Goal: Information Seeking & Learning: Learn about a topic

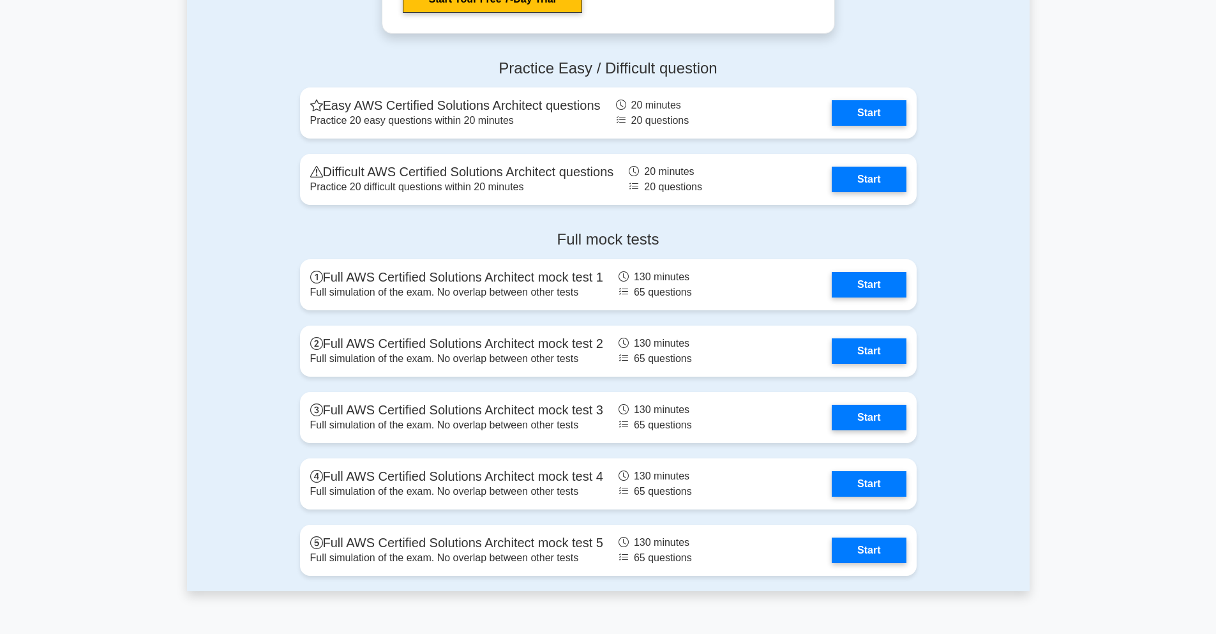
scroll to position [2604, 0]
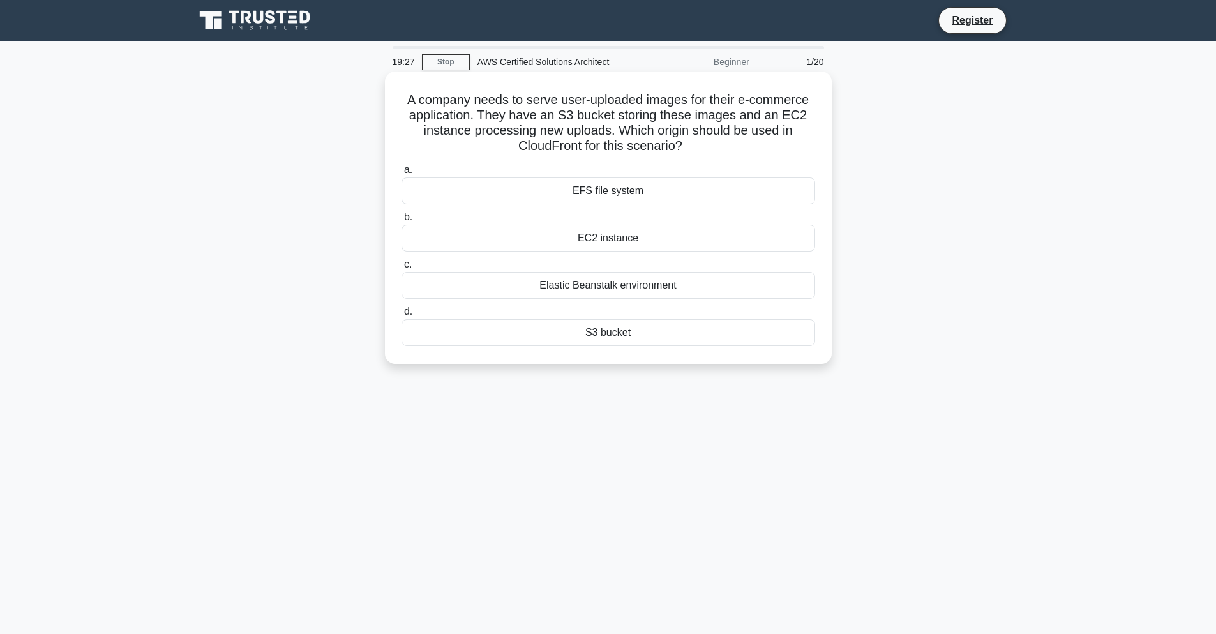
click at [643, 320] on div "S3 bucket" at bounding box center [609, 332] width 414 height 27
click at [402, 316] on input "d. S3 bucket" at bounding box center [402, 312] width 0 height 8
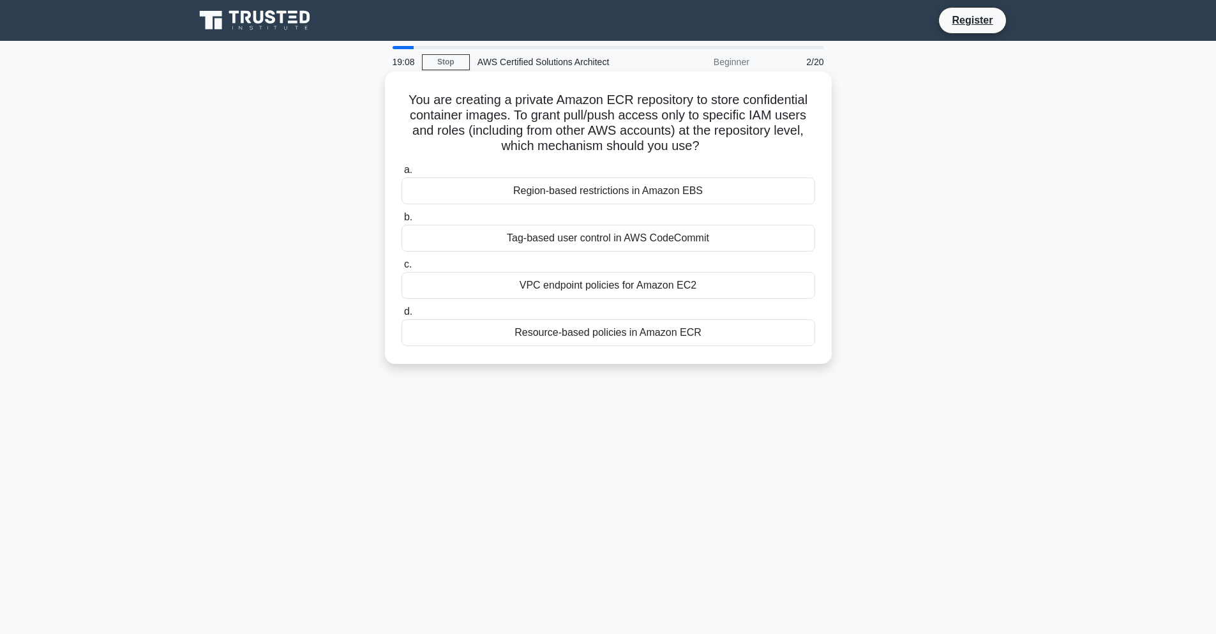
click at [701, 329] on div "Resource-based policies in Amazon ECR" at bounding box center [609, 332] width 414 height 27
click at [402, 316] on input "d. Resource-based policies in Amazon ECR" at bounding box center [402, 312] width 0 height 8
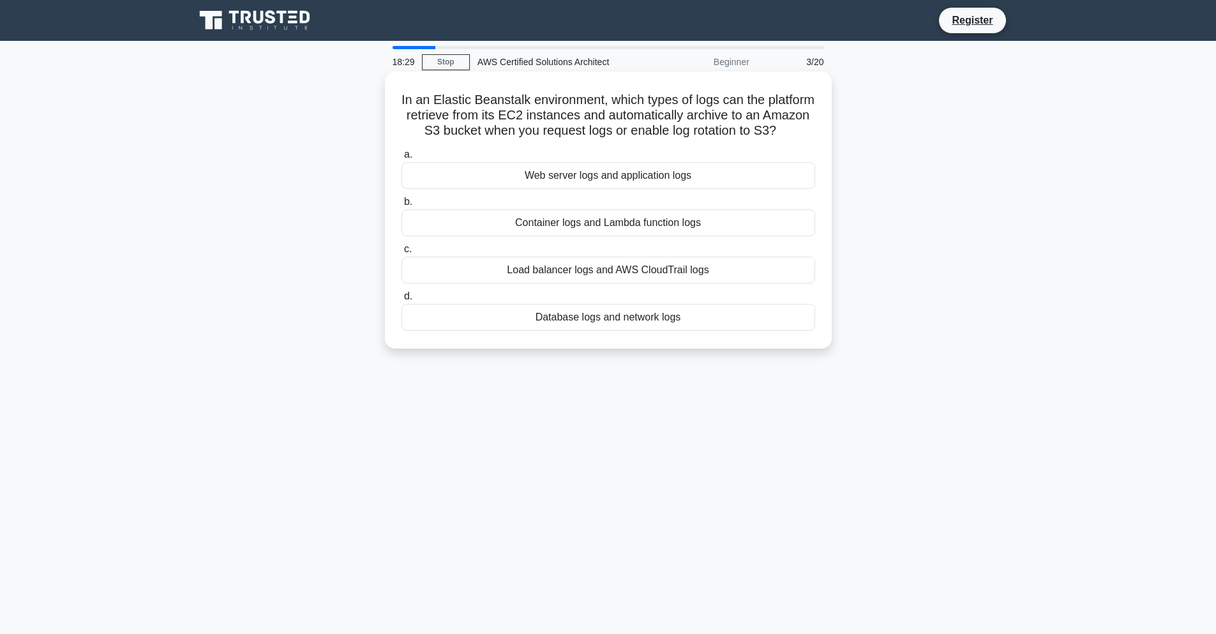
click at [600, 172] on div "Web server logs and application logs" at bounding box center [609, 175] width 414 height 27
click at [402, 159] on input "a. Web server logs and application logs" at bounding box center [402, 155] width 0 height 8
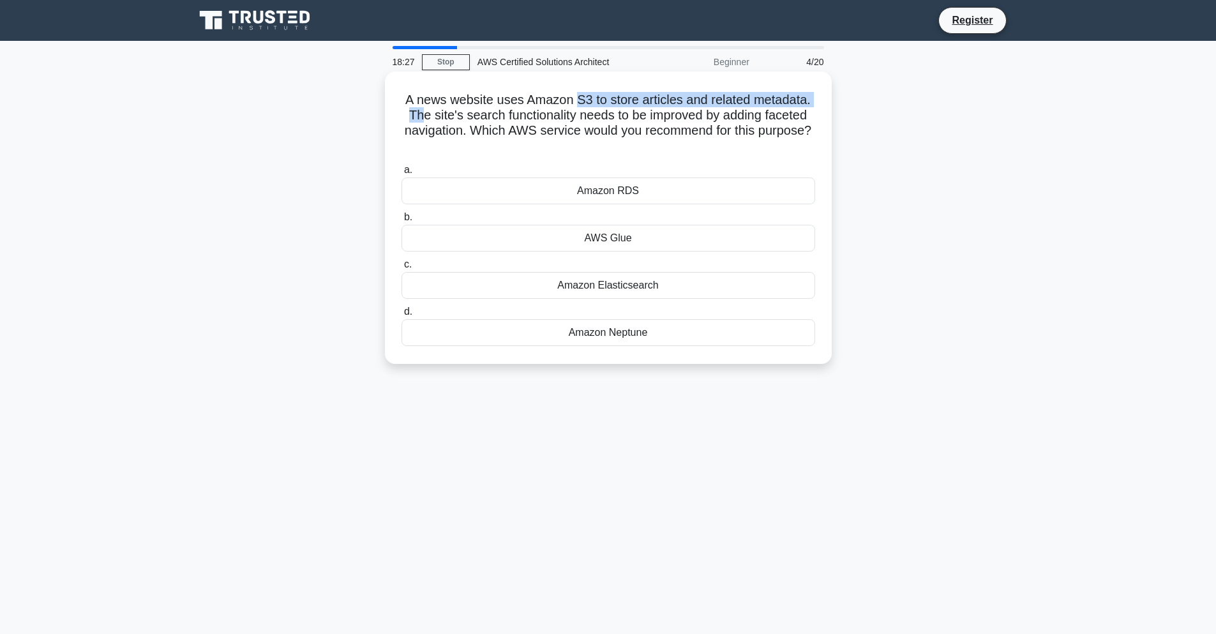
drag, startPoint x: 426, startPoint y: 114, endPoint x: 580, endPoint y: 96, distance: 155.5
click at [580, 96] on h5 "A news website uses Amazon S3 to store articles and related metadata. The site'…" at bounding box center [608, 123] width 416 height 63
click at [476, 280] on div "Amazon Elasticsearch" at bounding box center [609, 285] width 414 height 27
click at [402, 269] on input "c. Amazon Elasticsearch" at bounding box center [402, 264] width 0 height 8
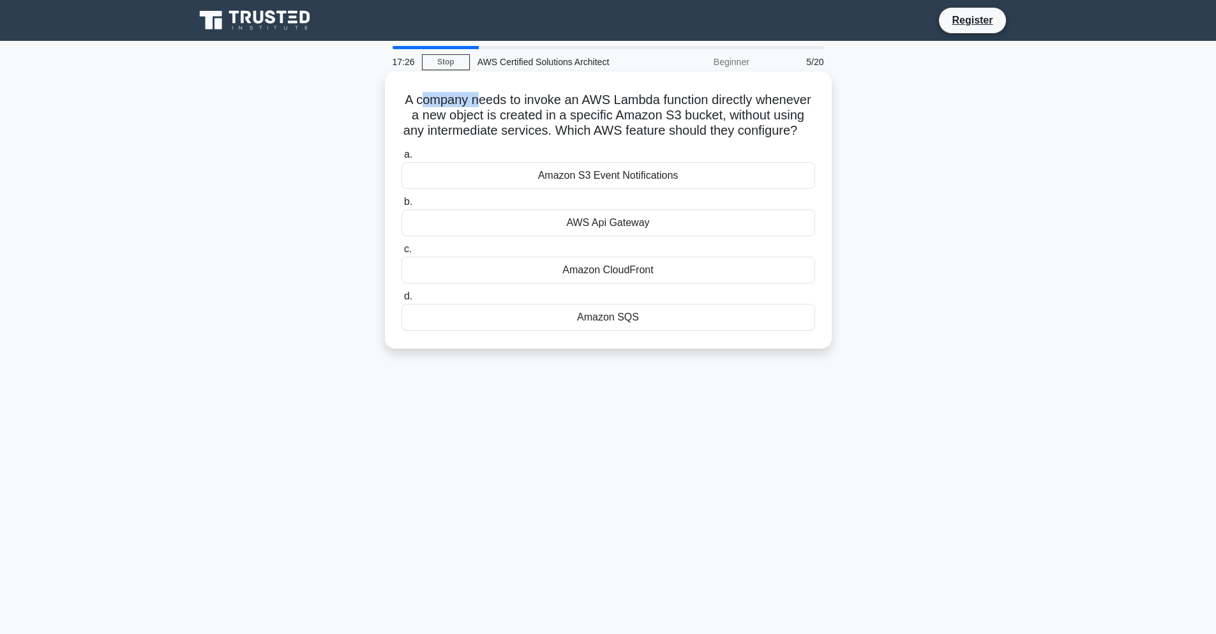
drag, startPoint x: 429, startPoint y: 99, endPoint x: 477, endPoint y: 103, distance: 48.0
click at [477, 103] on h5 "A company needs to invoke an AWS Lambda function directly whenever a new object…" at bounding box center [608, 115] width 416 height 47
click at [594, 169] on div "Amazon S3 Event Notifications" at bounding box center [609, 175] width 414 height 27
click at [402, 159] on input "a. Amazon S3 Event Notifications" at bounding box center [402, 155] width 0 height 8
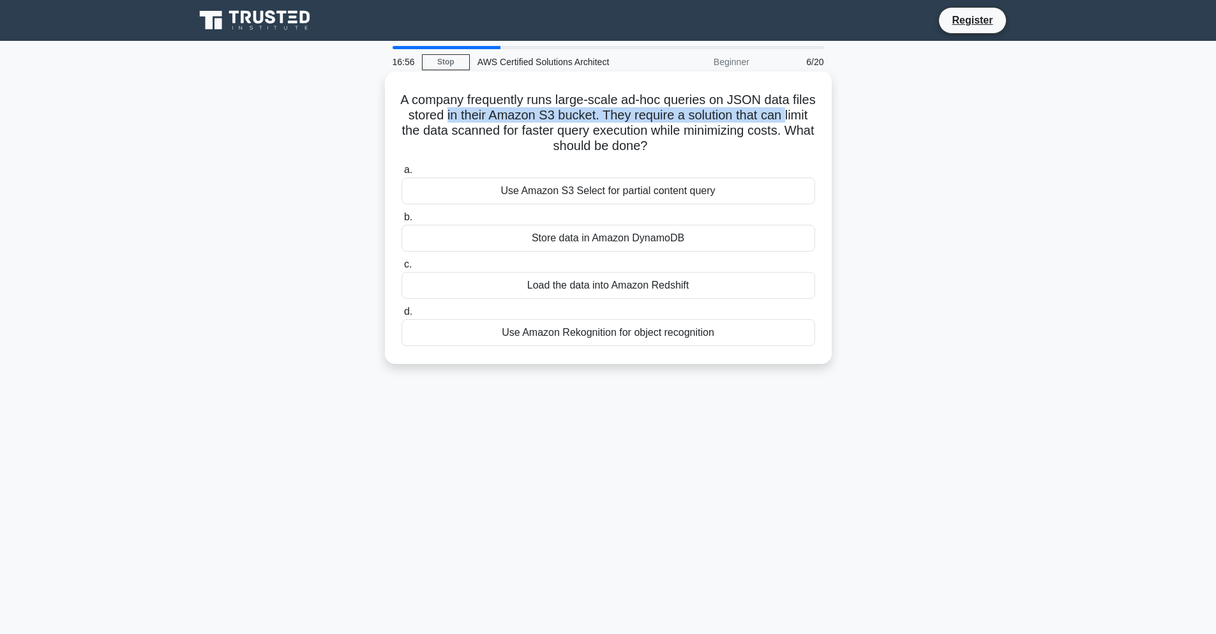
drag, startPoint x: 448, startPoint y: 108, endPoint x: 785, endPoint y: 120, distance: 337.3
click at [785, 120] on h5 "A company frequently runs large-scale ad-hoc queries on JSON data files stored …" at bounding box center [608, 123] width 416 height 63
click at [733, 186] on div "Use Amazon S3 Select for partial content query" at bounding box center [609, 190] width 414 height 27
click at [402, 174] on input "a. Use Amazon S3 Select for partial content query" at bounding box center [402, 170] width 0 height 8
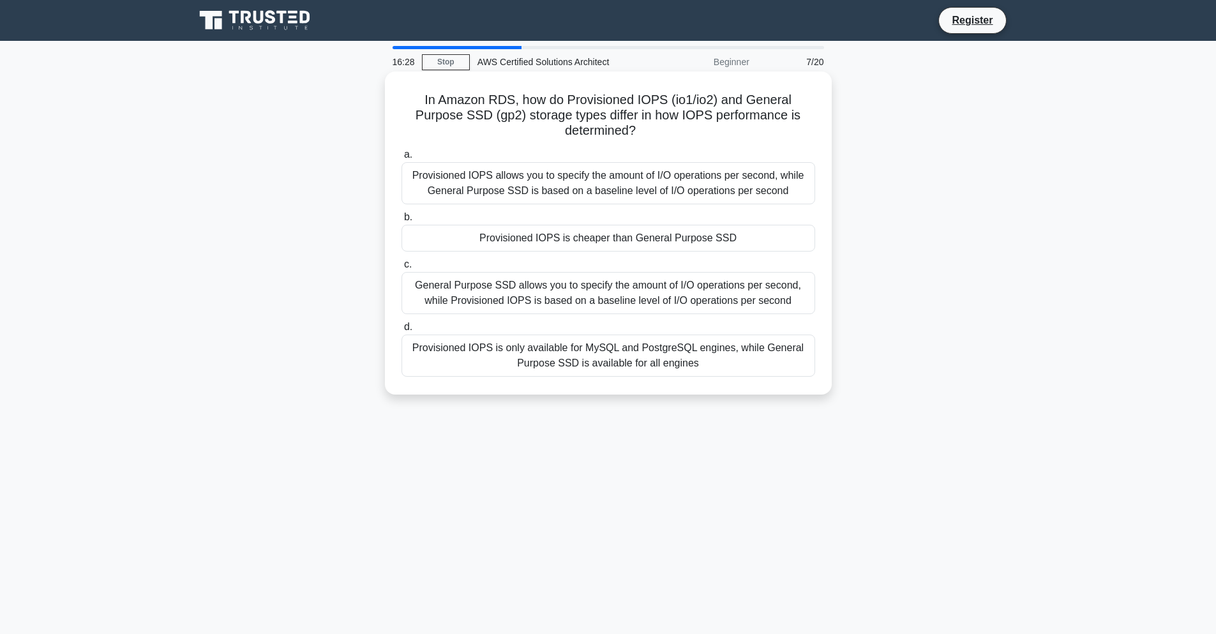
click at [582, 181] on div "Provisioned IOPS allows you to specify the amount of I/O operations per second,…" at bounding box center [609, 183] width 414 height 42
click at [402, 159] on input "a. Provisioned IOPS allows you to specify the amount of I/O operations per seco…" at bounding box center [402, 155] width 0 height 8
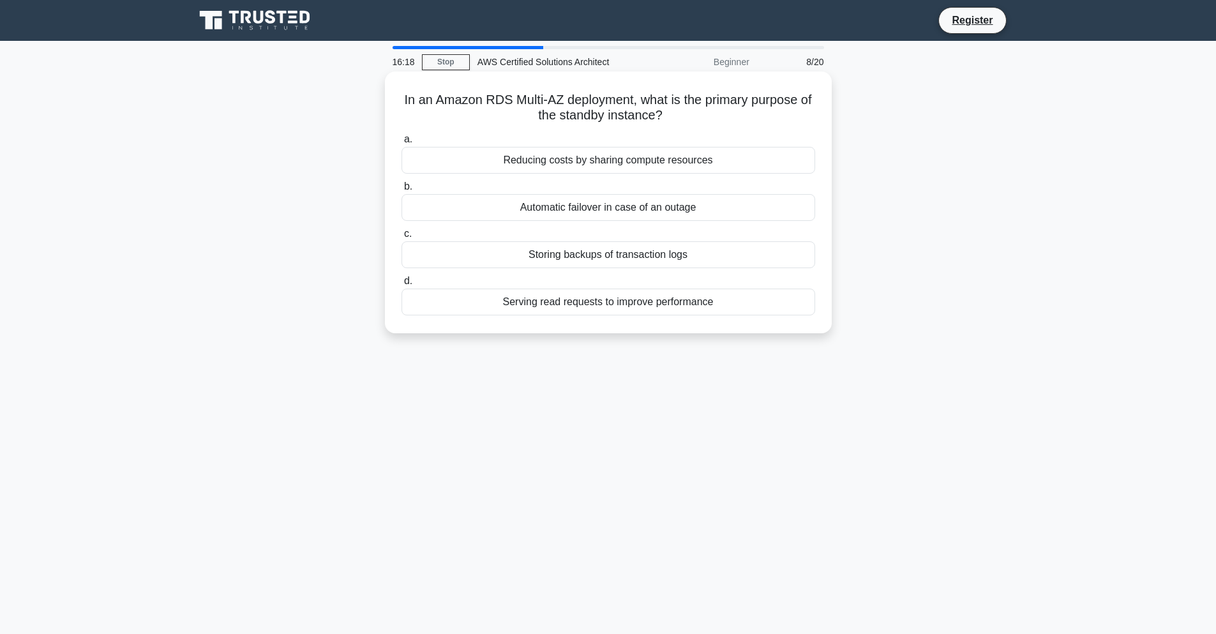
click at [578, 209] on div "Automatic failover in case of an outage" at bounding box center [609, 207] width 414 height 27
click at [402, 191] on input "b. Automatic failover in case of an outage" at bounding box center [402, 187] width 0 height 8
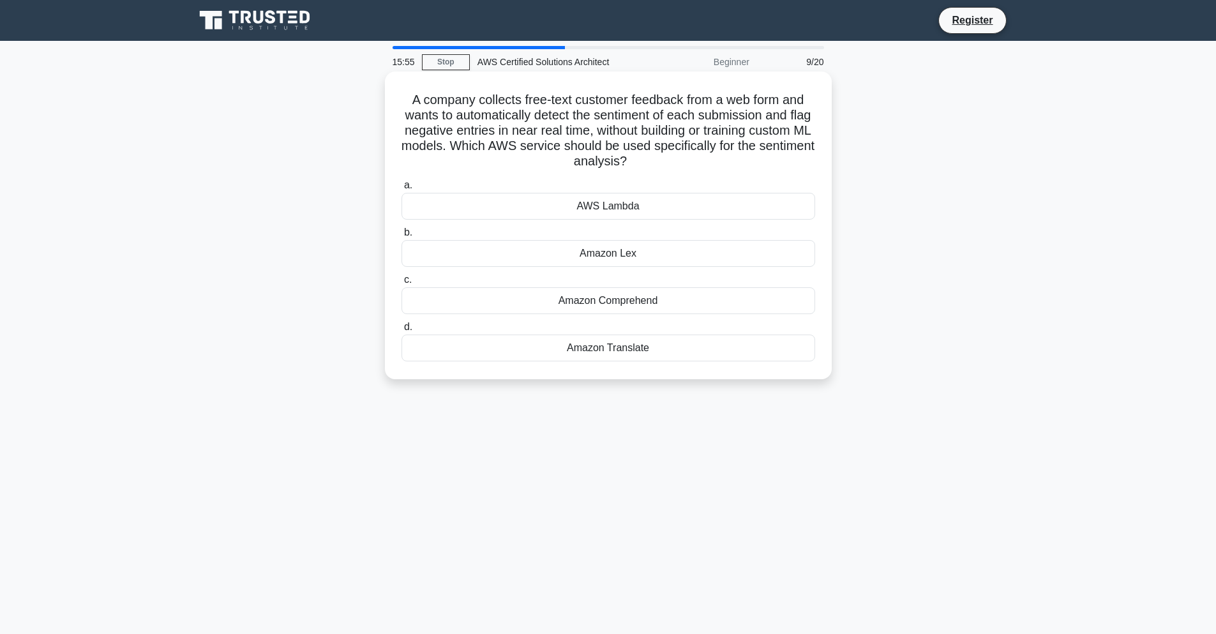
click at [606, 259] on div "Amazon Lex" at bounding box center [609, 253] width 414 height 27
click at [402, 237] on input "b. Amazon Lex" at bounding box center [402, 233] width 0 height 8
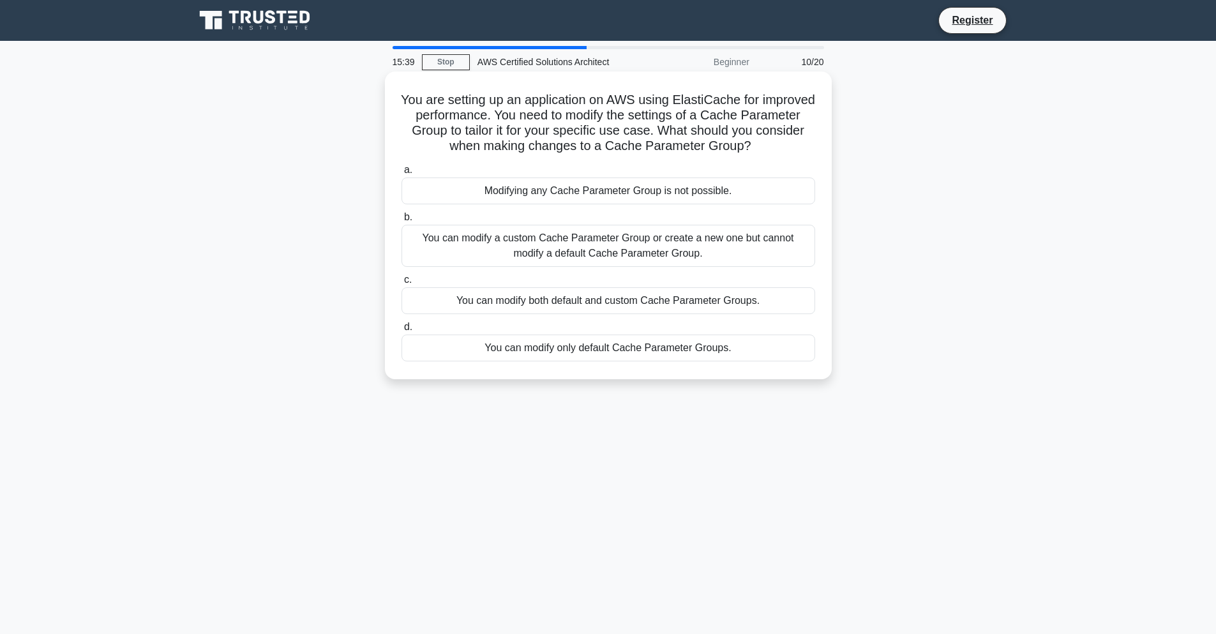
click at [567, 236] on div "You can modify a custom Cache Parameter Group or create a new one but cannot mo…" at bounding box center [609, 246] width 414 height 42
click at [402, 222] on input "b. You can modify a custom Cache Parameter Group or create a new one but cannot…" at bounding box center [402, 217] width 0 height 8
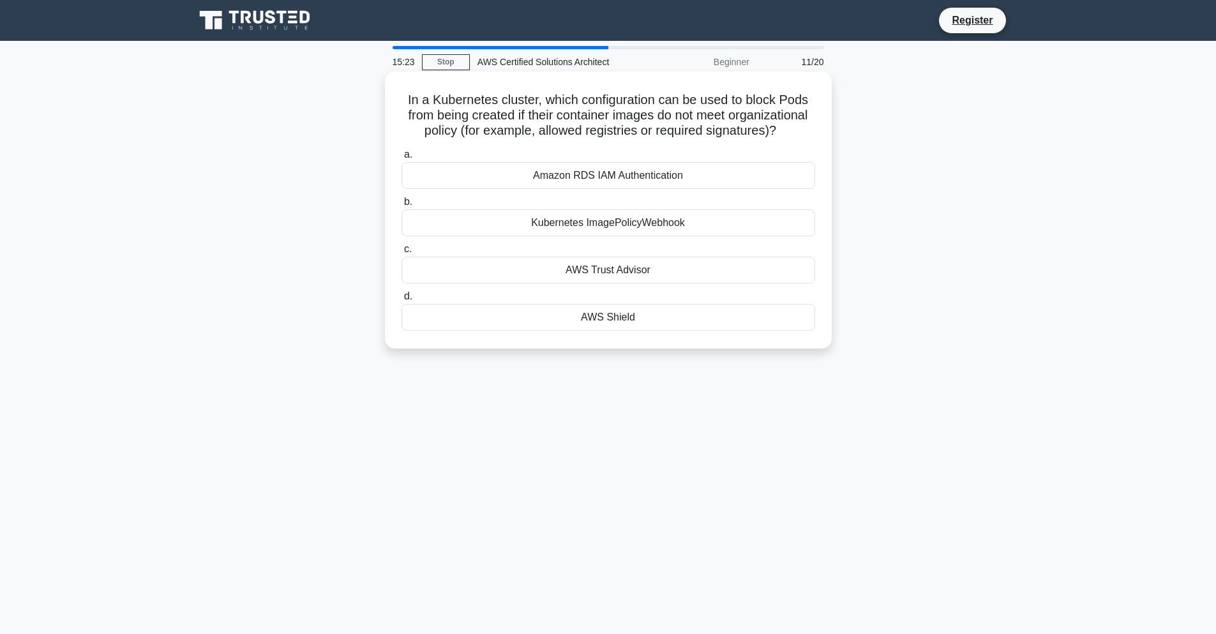
click at [495, 218] on div "Kubernetes ImagePolicyWebhook" at bounding box center [609, 222] width 414 height 27
click at [402, 206] on input "b. Kubernetes ImagePolicyWebhook" at bounding box center [402, 202] width 0 height 8
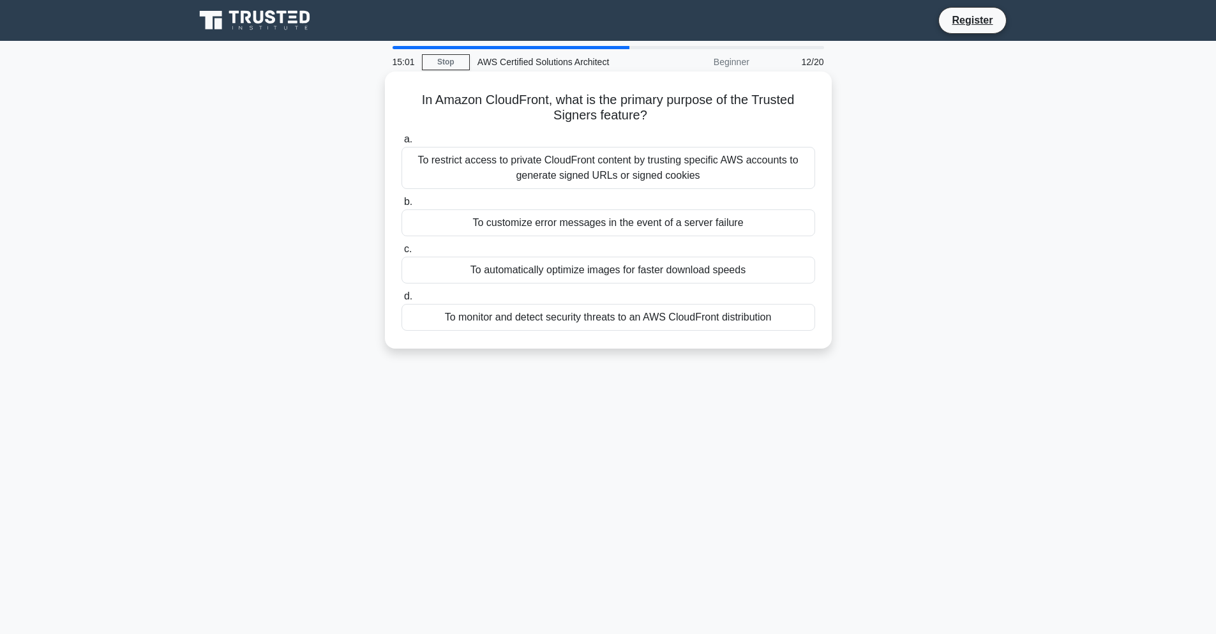
click at [515, 266] on div "To automatically optimize images for faster download speeds" at bounding box center [609, 270] width 414 height 27
click at [402, 253] on input "c. To automatically optimize images for faster download speeds" at bounding box center [402, 249] width 0 height 8
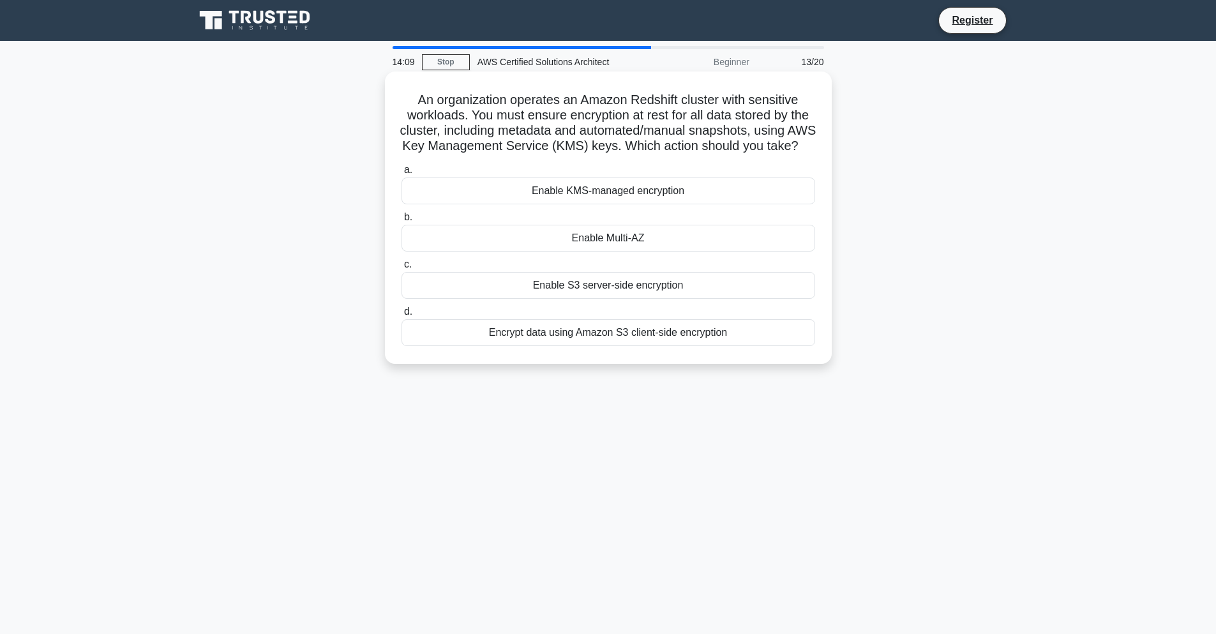
click at [534, 196] on div "Enable KMS-managed encryption" at bounding box center [609, 190] width 414 height 27
click at [402, 174] on input "a. Enable KMS-managed encryption" at bounding box center [402, 170] width 0 height 8
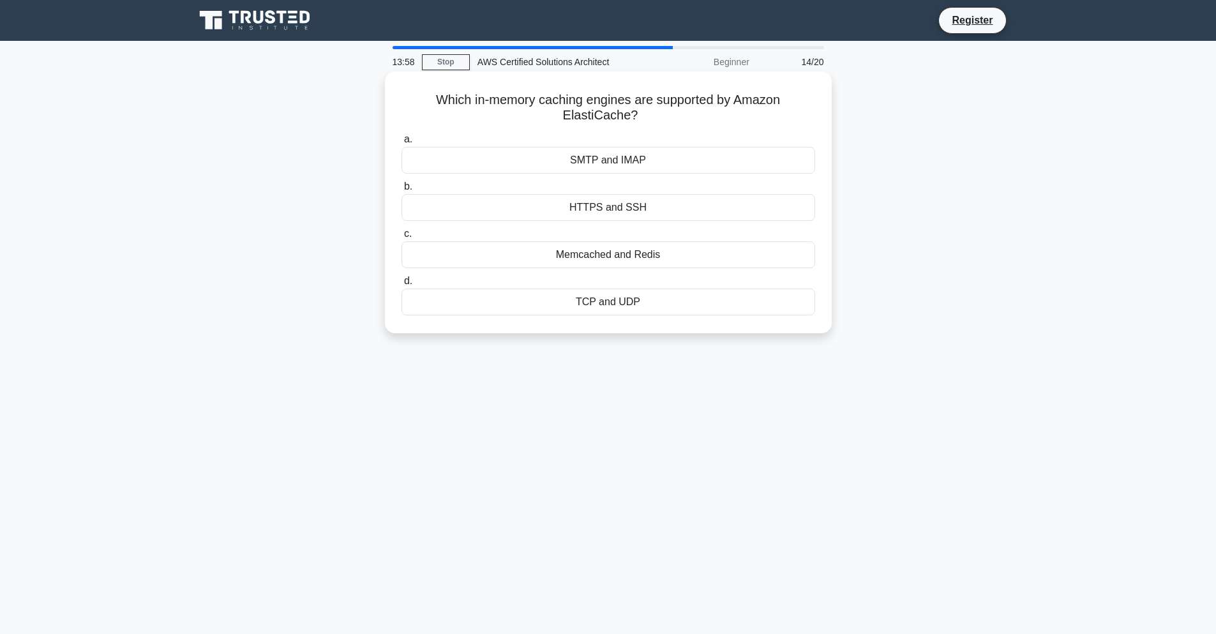
click at [637, 250] on div "Memcached and Redis" at bounding box center [609, 254] width 414 height 27
click at [402, 238] on input "c. Memcached and Redis" at bounding box center [402, 234] width 0 height 8
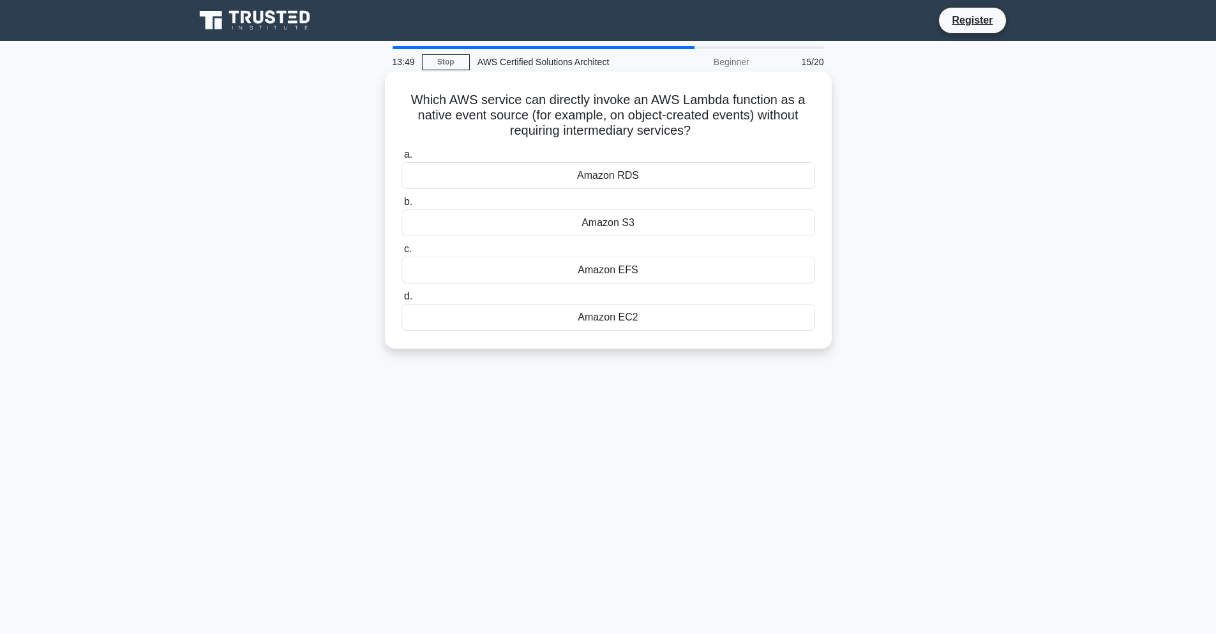
click at [665, 220] on div "Amazon S3" at bounding box center [609, 222] width 414 height 27
click at [402, 206] on input "b. Amazon S3" at bounding box center [402, 202] width 0 height 8
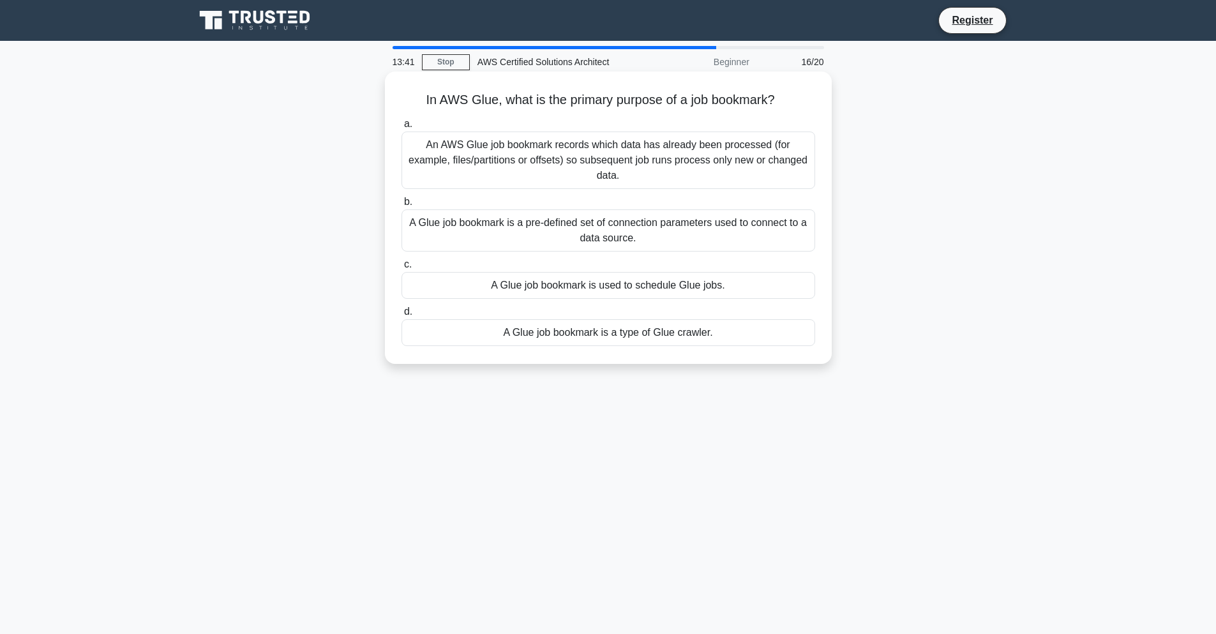
click at [669, 153] on div "An AWS Glue job bookmark records which data has already been processed (for exa…" at bounding box center [609, 159] width 414 height 57
click at [402, 128] on input "a. An AWS Glue job bookmark records which data has already been processed (for …" at bounding box center [402, 124] width 0 height 8
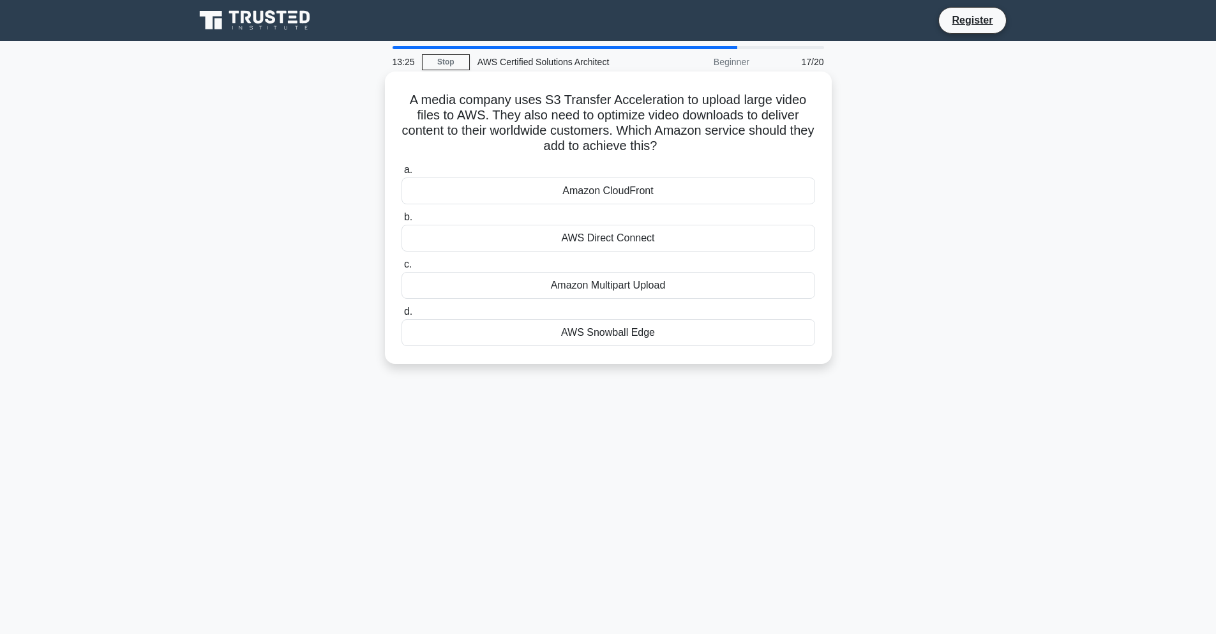
click at [601, 195] on div "Amazon CloudFront" at bounding box center [609, 190] width 414 height 27
click at [402, 174] on input "a. Amazon CloudFront" at bounding box center [402, 170] width 0 height 8
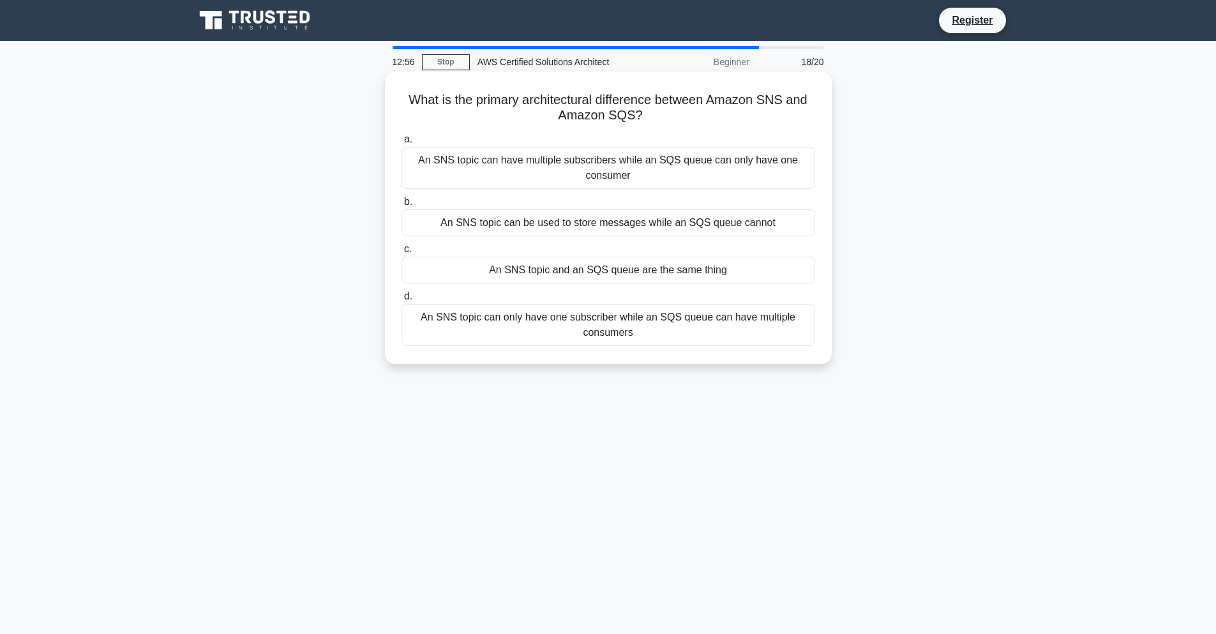
click at [723, 164] on div "An SNS topic can have multiple subscribers while an SQS queue can only have one…" at bounding box center [609, 168] width 414 height 42
click at [402, 144] on input "a. An SNS topic can have multiple subscribers while an SQS queue can only have …" at bounding box center [402, 139] width 0 height 8
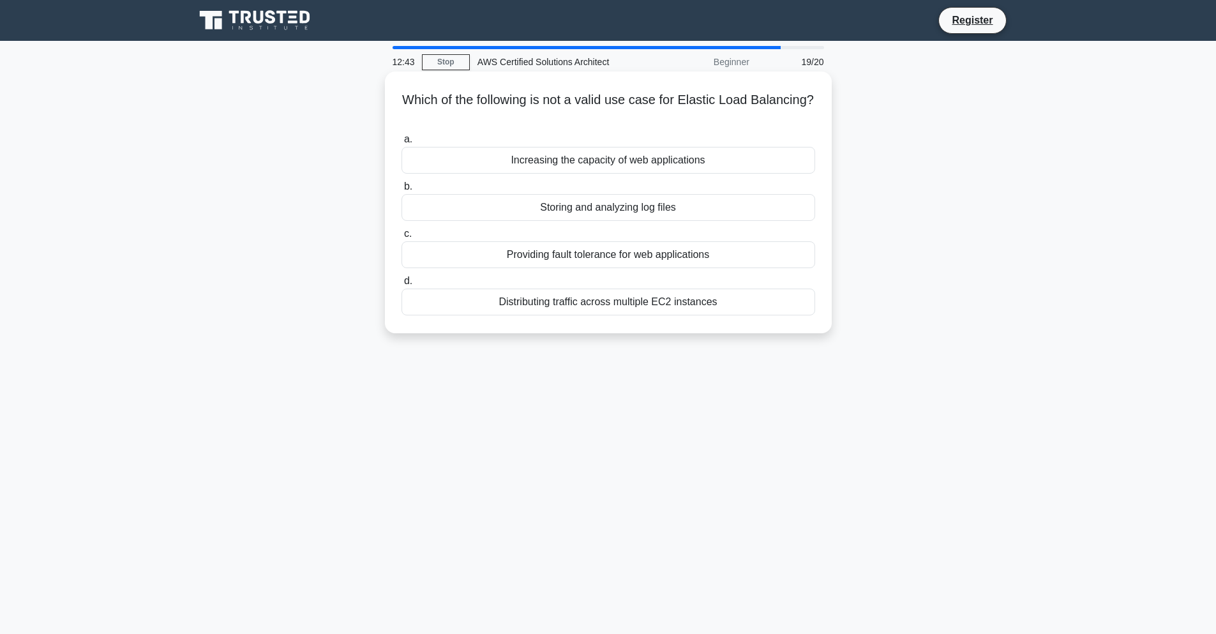
click at [551, 211] on div "Storing and analyzing log files" at bounding box center [609, 207] width 414 height 27
click at [402, 191] on input "b. Storing and analyzing log files" at bounding box center [402, 187] width 0 height 8
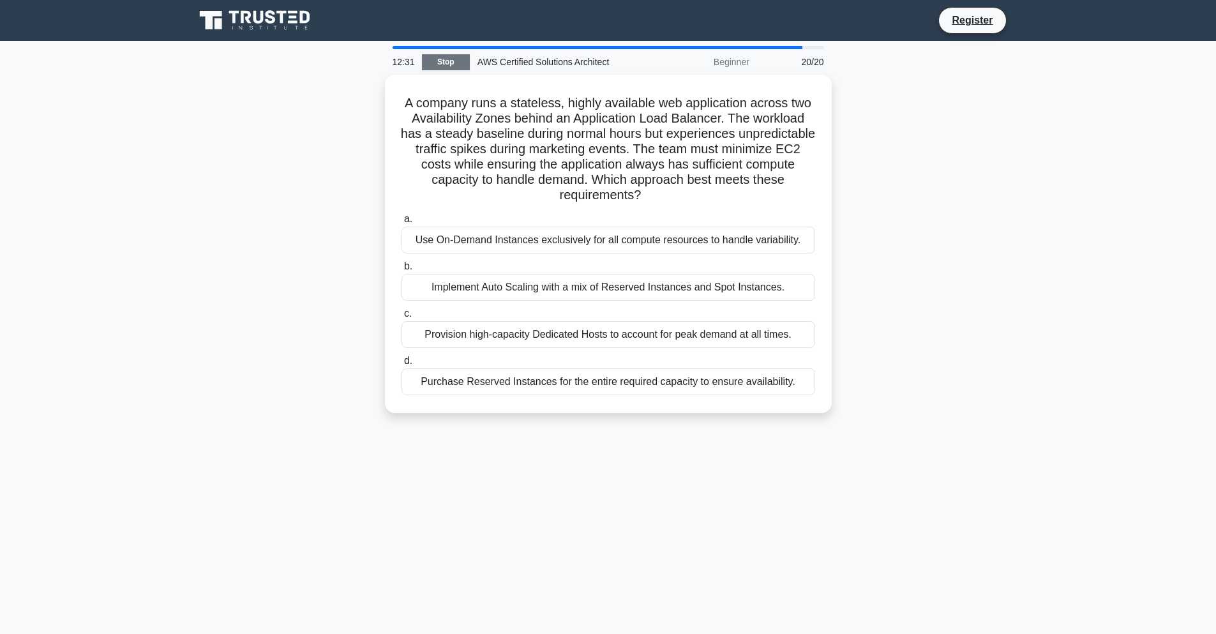
click at [436, 63] on link "Stop" at bounding box center [446, 62] width 48 height 16
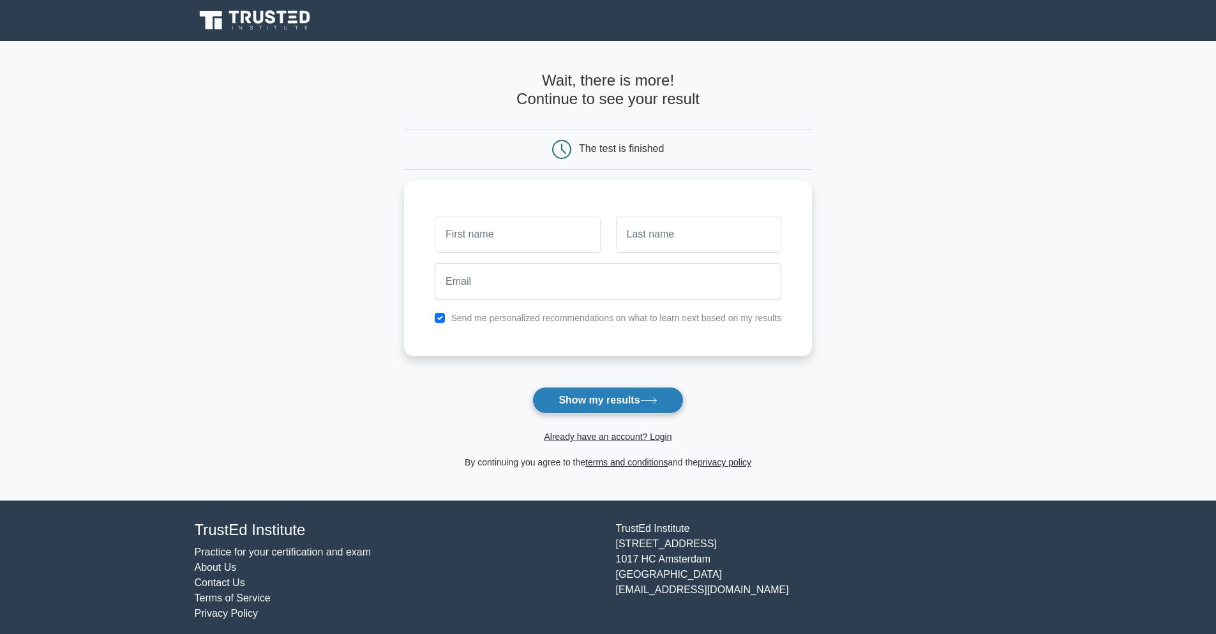
click at [607, 401] on button "Show my results" at bounding box center [607, 400] width 151 height 27
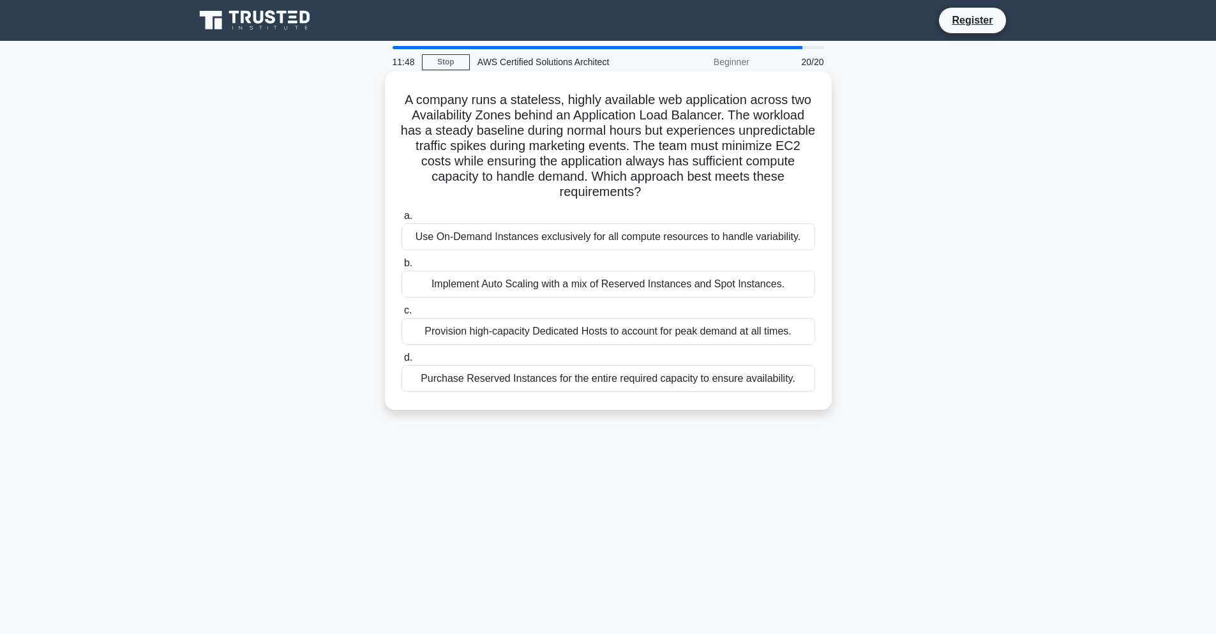
click at [688, 273] on div "Implement Auto Scaling with a mix of Reserved Instances and Spot Instances." at bounding box center [609, 284] width 414 height 27
click at [402, 267] on input "b. Implement Auto Scaling with a mix of Reserved Instances and Spot Instances." at bounding box center [402, 263] width 0 height 8
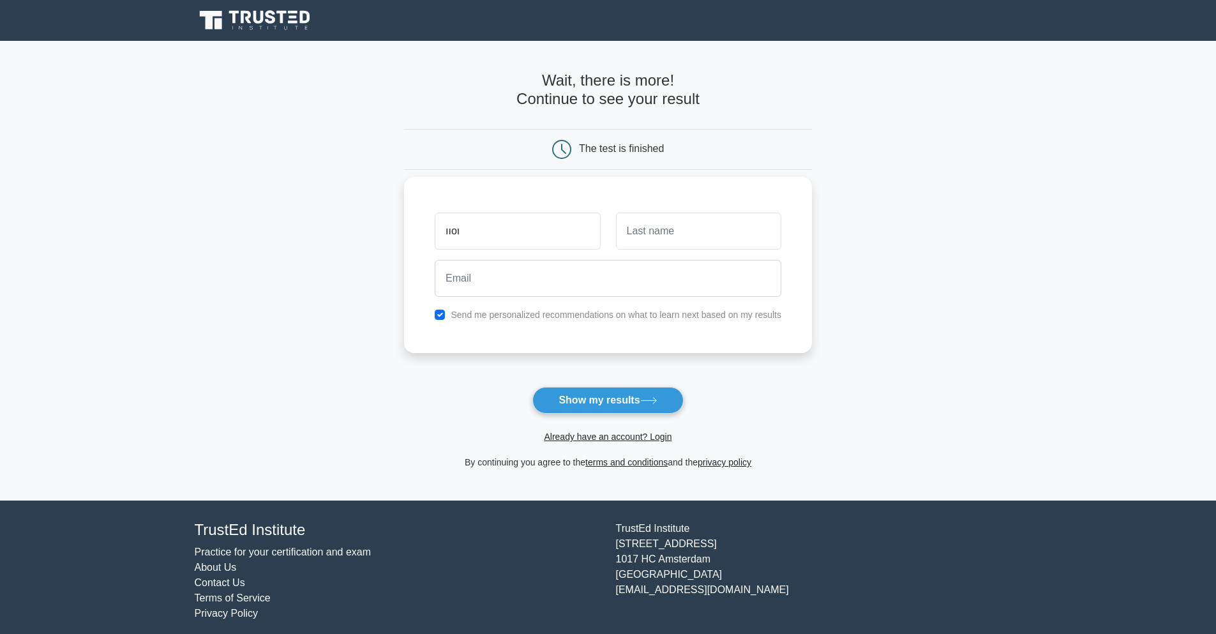
type input "ııoı"
click at [721, 231] on input "text" at bounding box center [698, 231] width 165 height 37
type input "hhh"
click at [650, 253] on div "hhh" at bounding box center [698, 230] width 181 height 47
click at [655, 263] on input "email" at bounding box center [608, 278] width 347 height 37
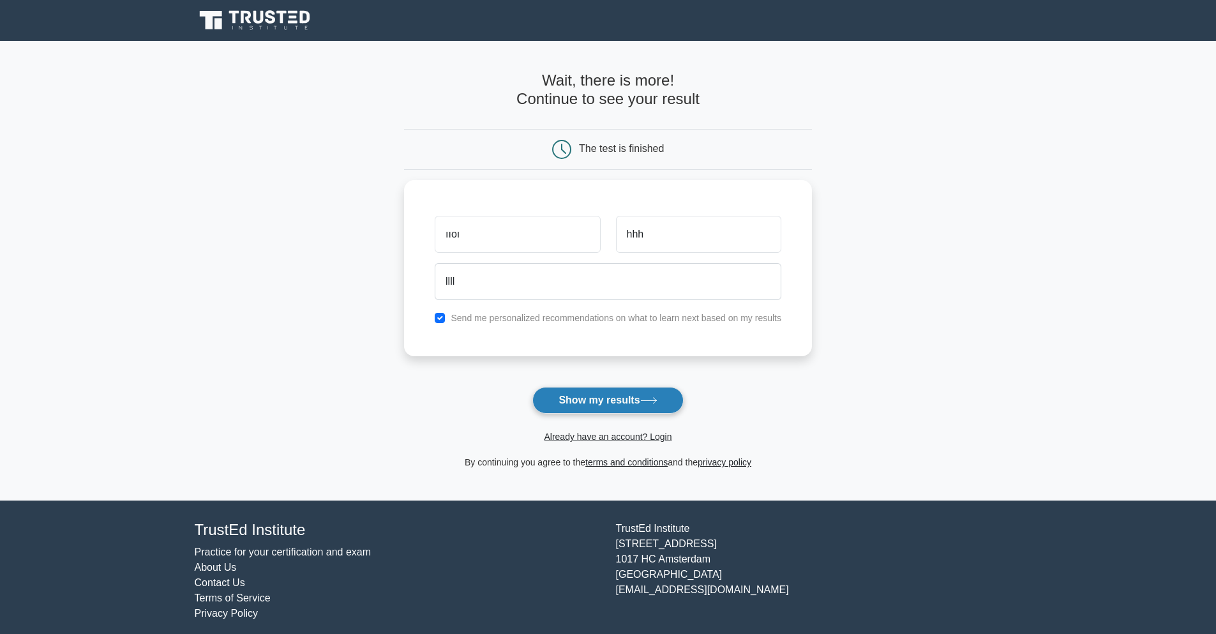
click at [590, 407] on button "Show my results" at bounding box center [607, 400] width 151 height 27
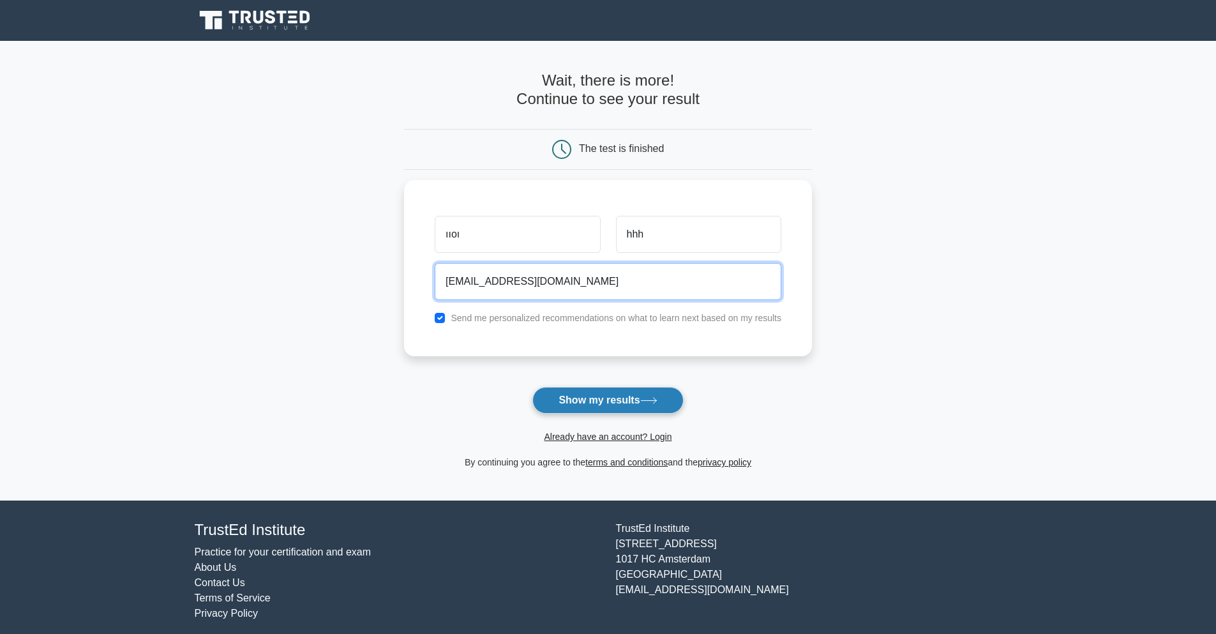
type input "llll@gmail.com"
click at [564, 400] on button "Show my results" at bounding box center [607, 400] width 151 height 27
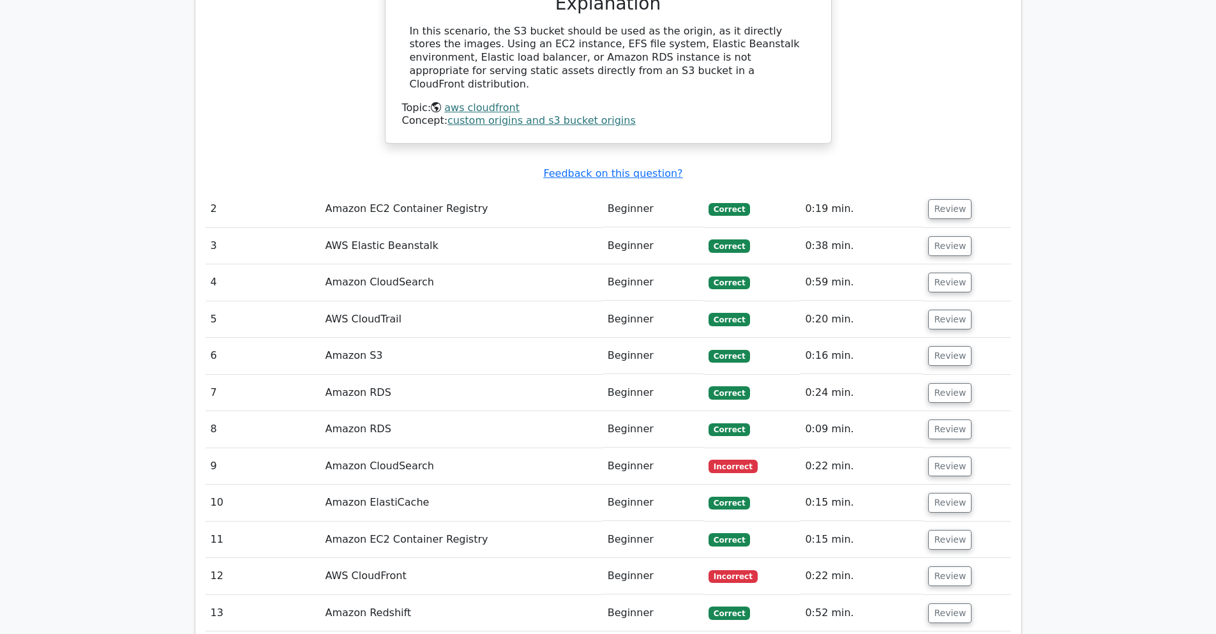
scroll to position [1685, 0]
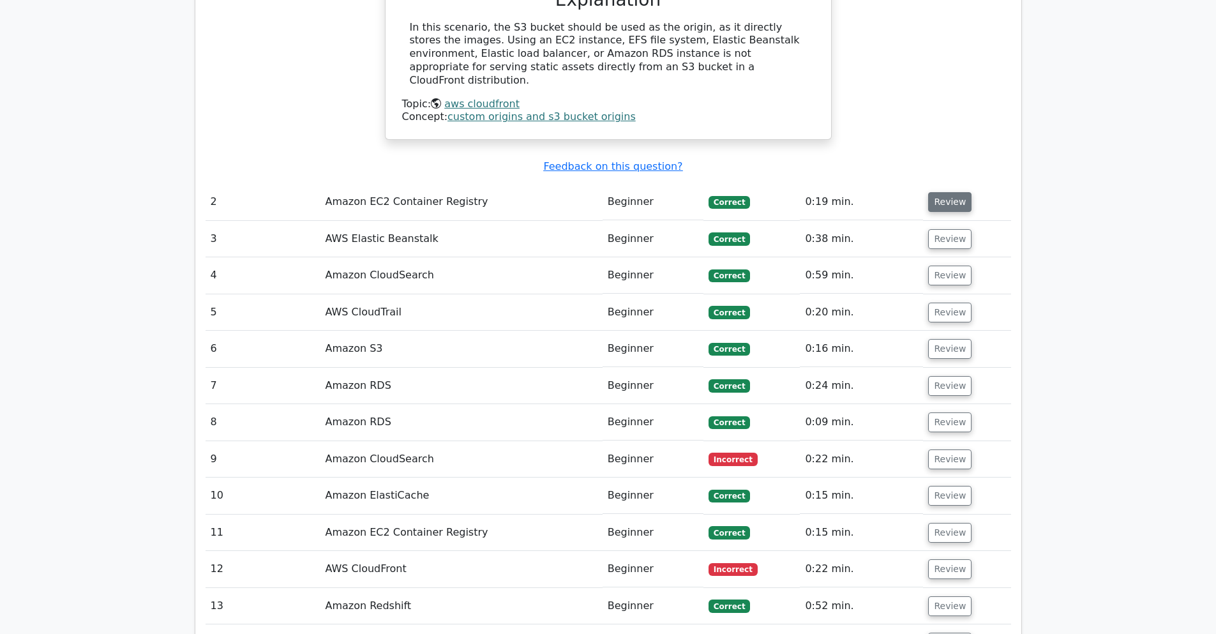
click at [950, 192] on button "Review" at bounding box center [949, 202] width 43 height 20
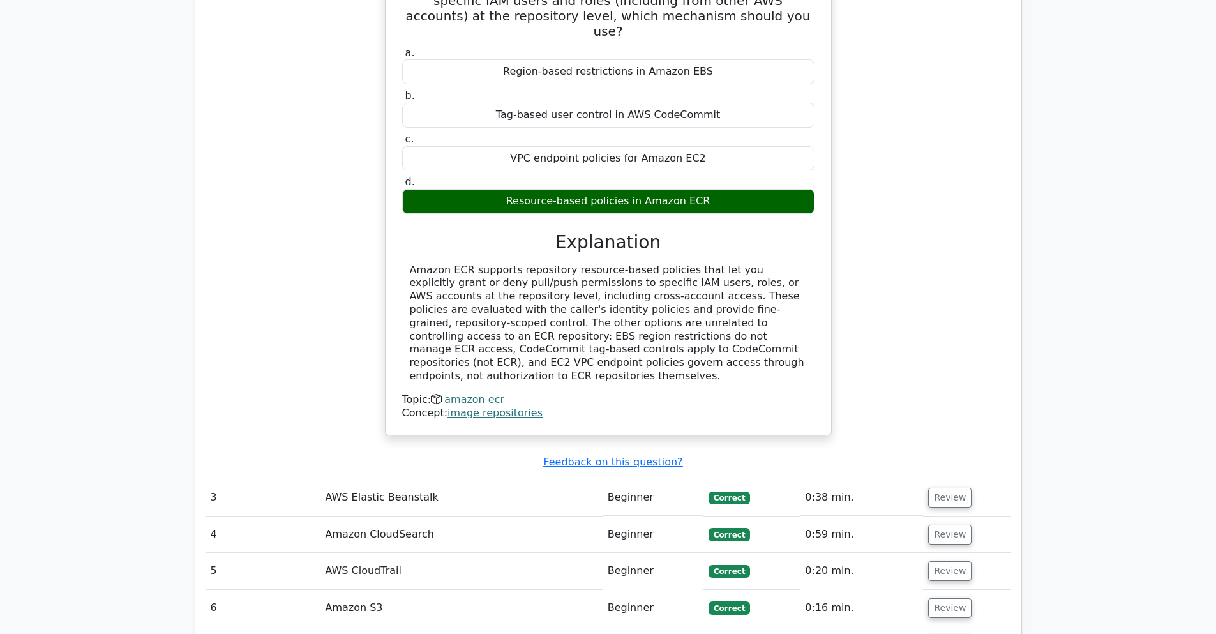
scroll to position [1992, 0]
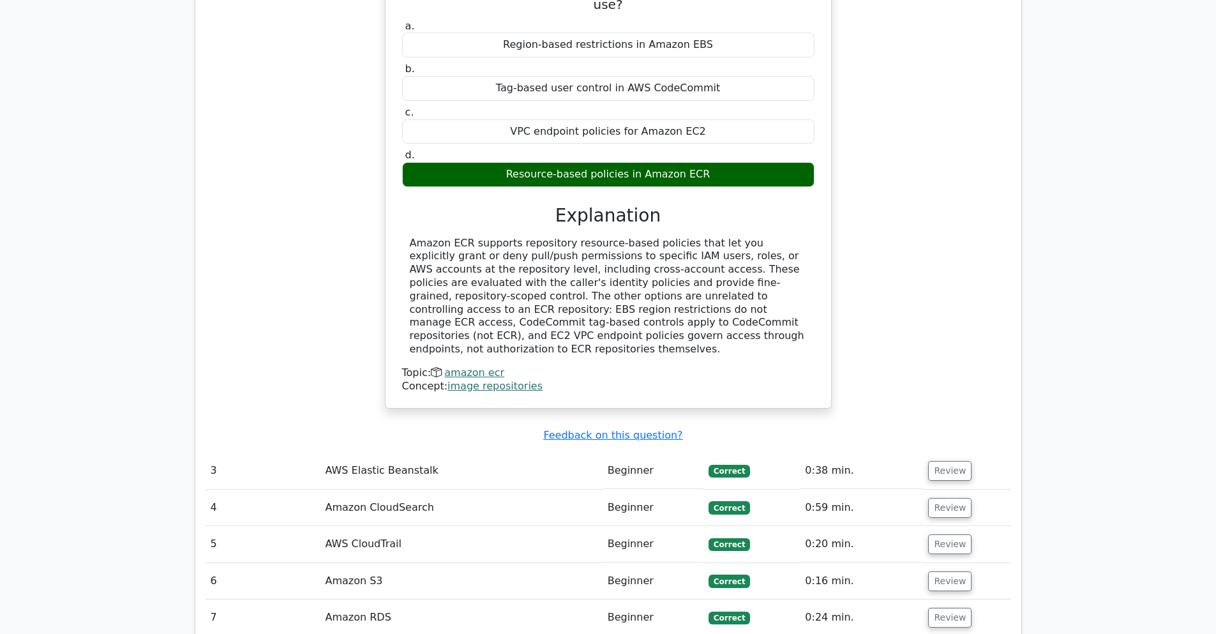
click at [954, 453] on td "Review" at bounding box center [966, 471] width 87 height 36
click at [948, 461] on button "Review" at bounding box center [949, 471] width 43 height 20
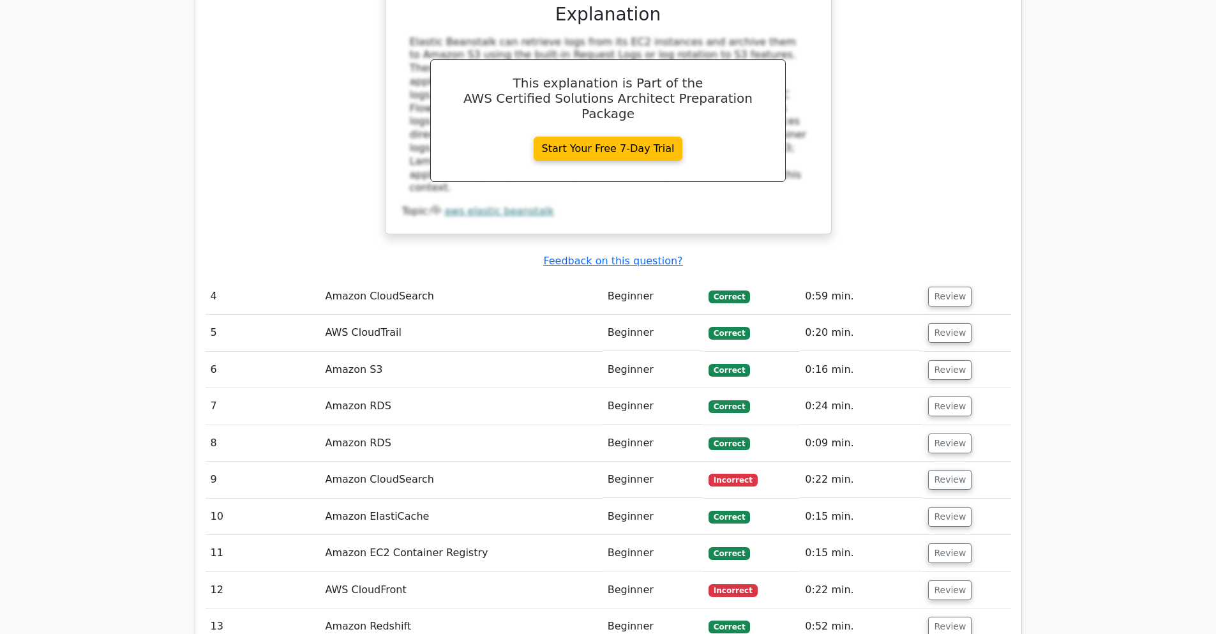
scroll to position [2758, 0]
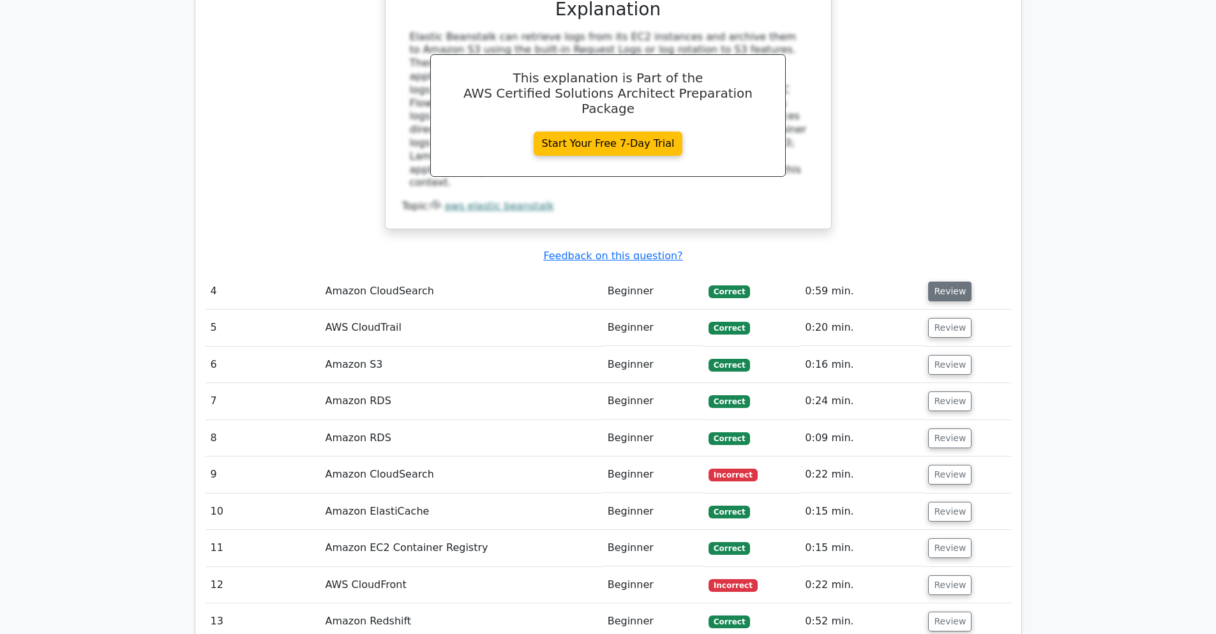
click at [962, 282] on button "Review" at bounding box center [949, 292] width 43 height 20
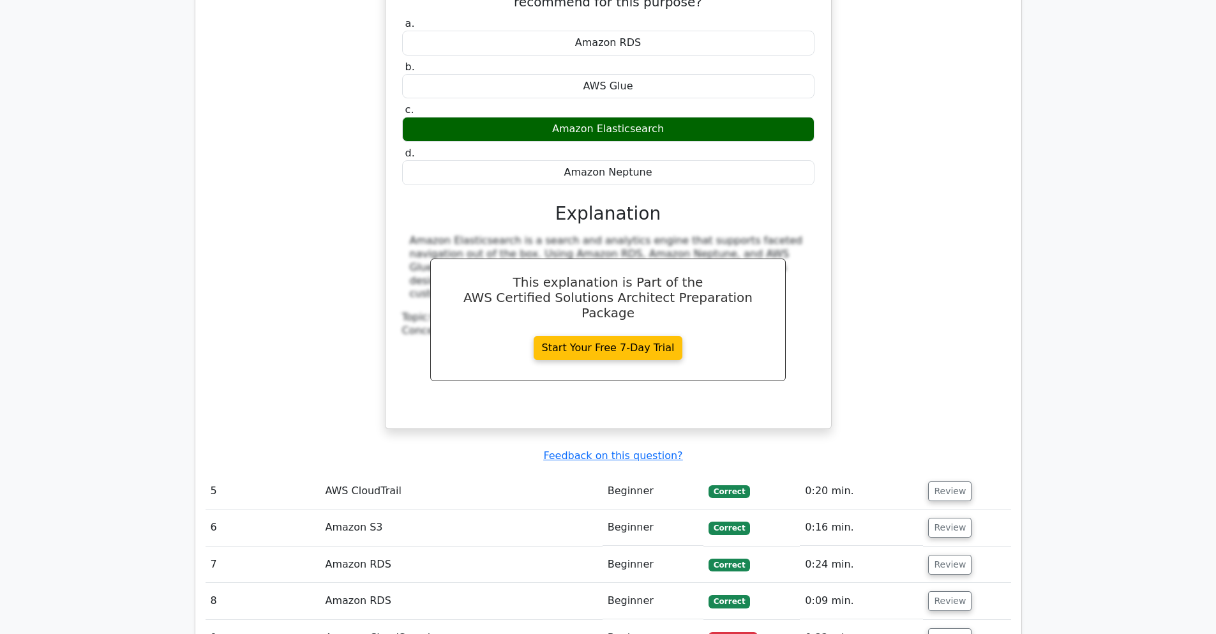
scroll to position [3141, 0]
click at [953, 481] on button "Review" at bounding box center [949, 491] width 43 height 20
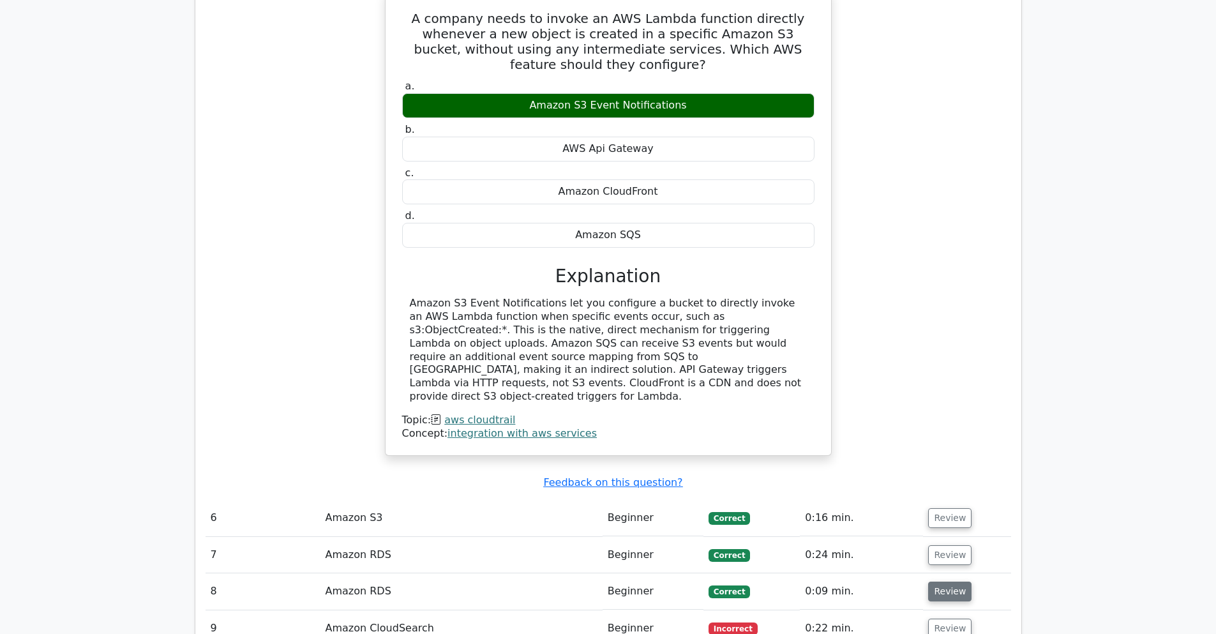
scroll to position [3753, 0]
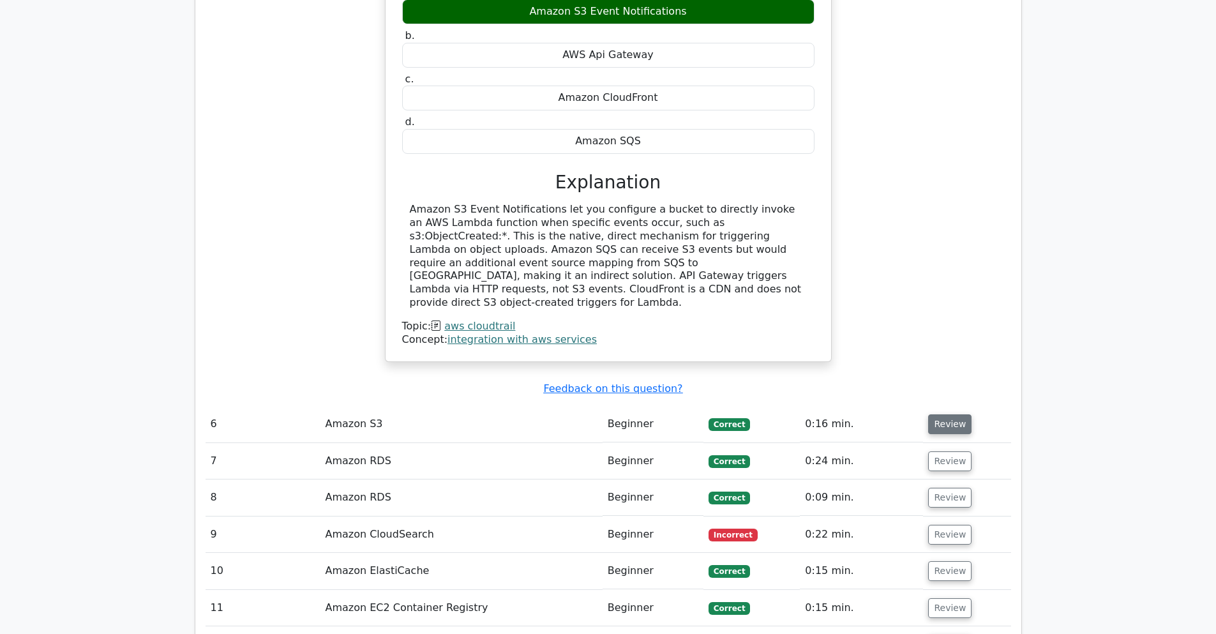
click at [942, 414] on button "Review" at bounding box center [949, 424] width 43 height 20
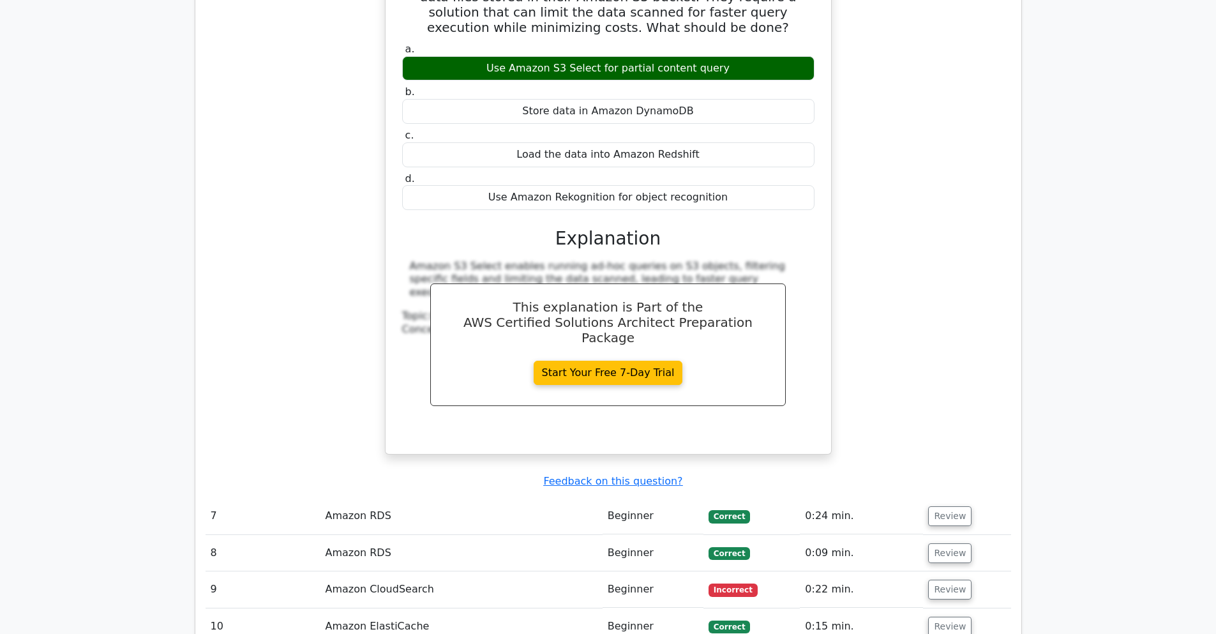
scroll to position [4290, 0]
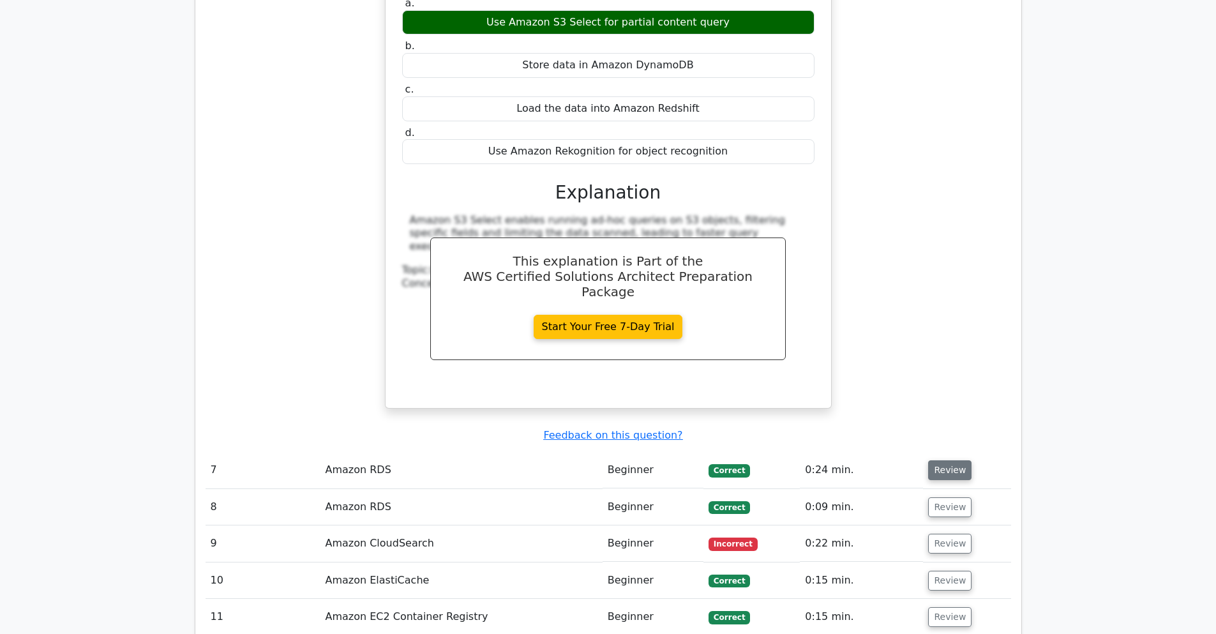
click at [934, 460] on button "Review" at bounding box center [949, 470] width 43 height 20
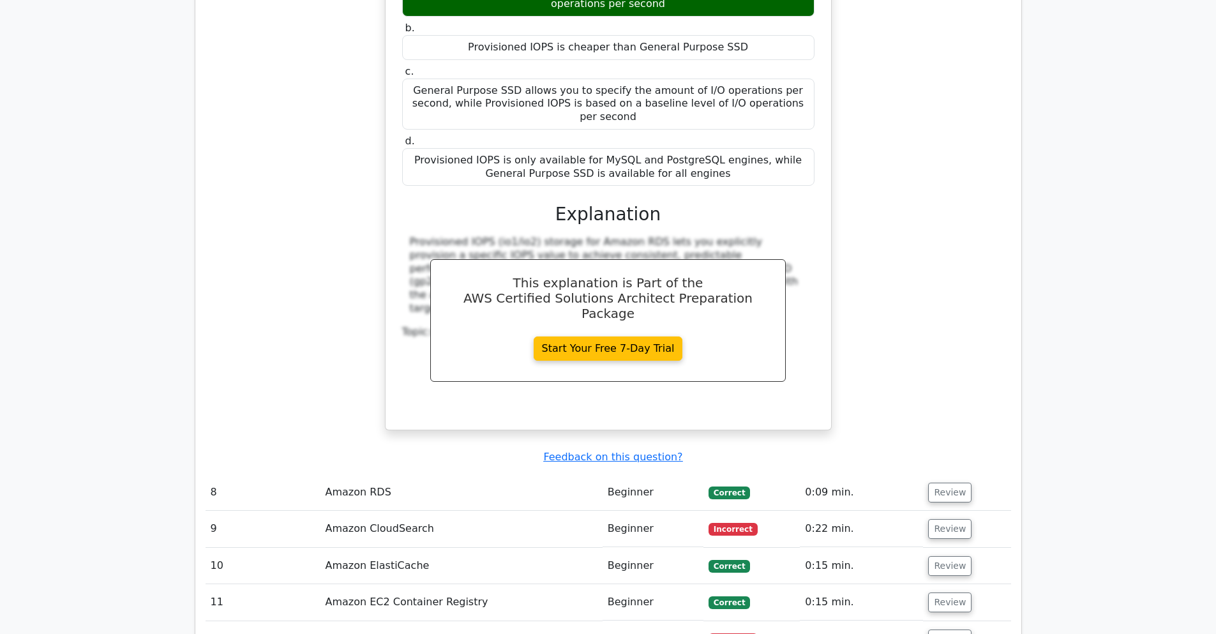
scroll to position [4902, 0]
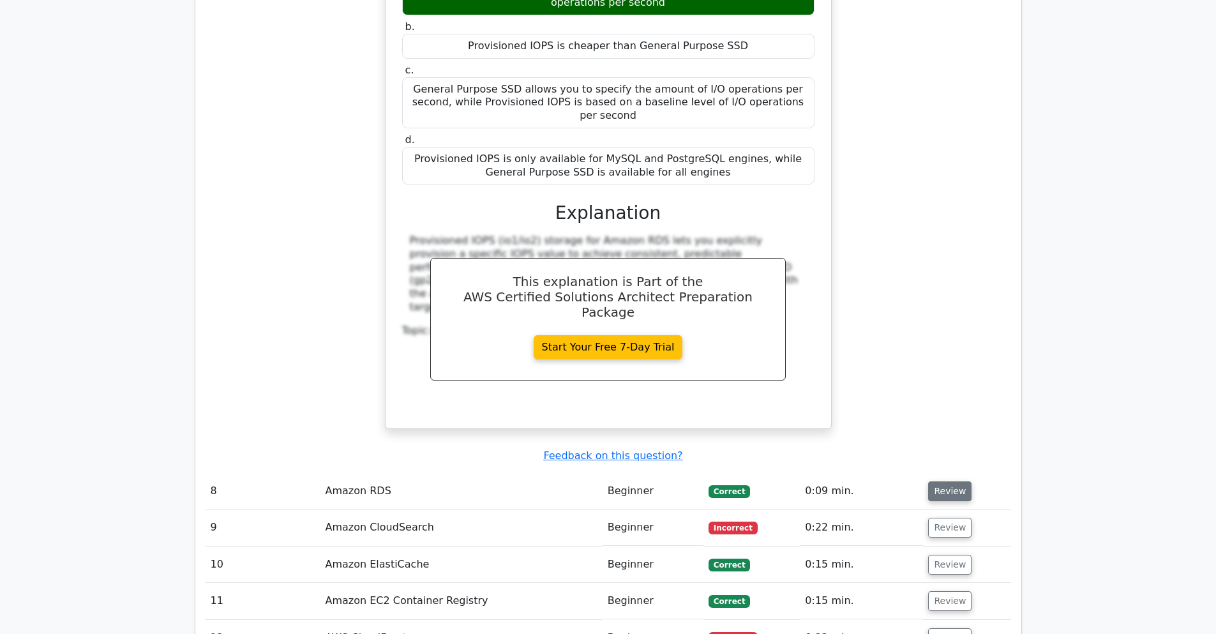
click at [931, 481] on button "Review" at bounding box center [949, 491] width 43 height 20
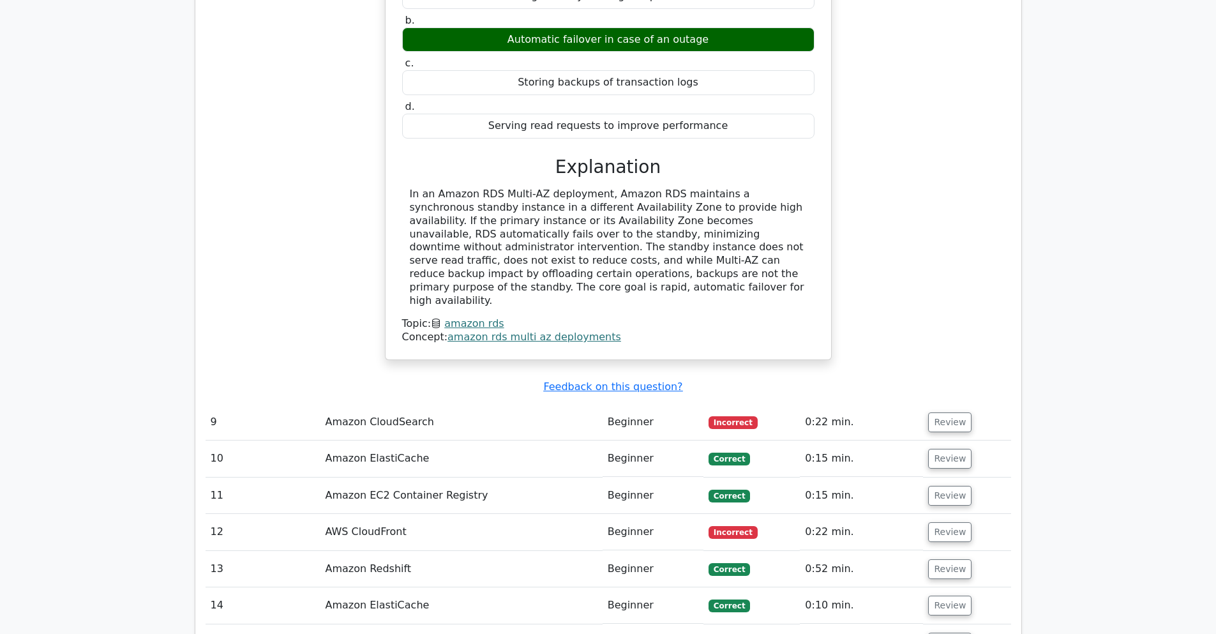
scroll to position [5515, 0]
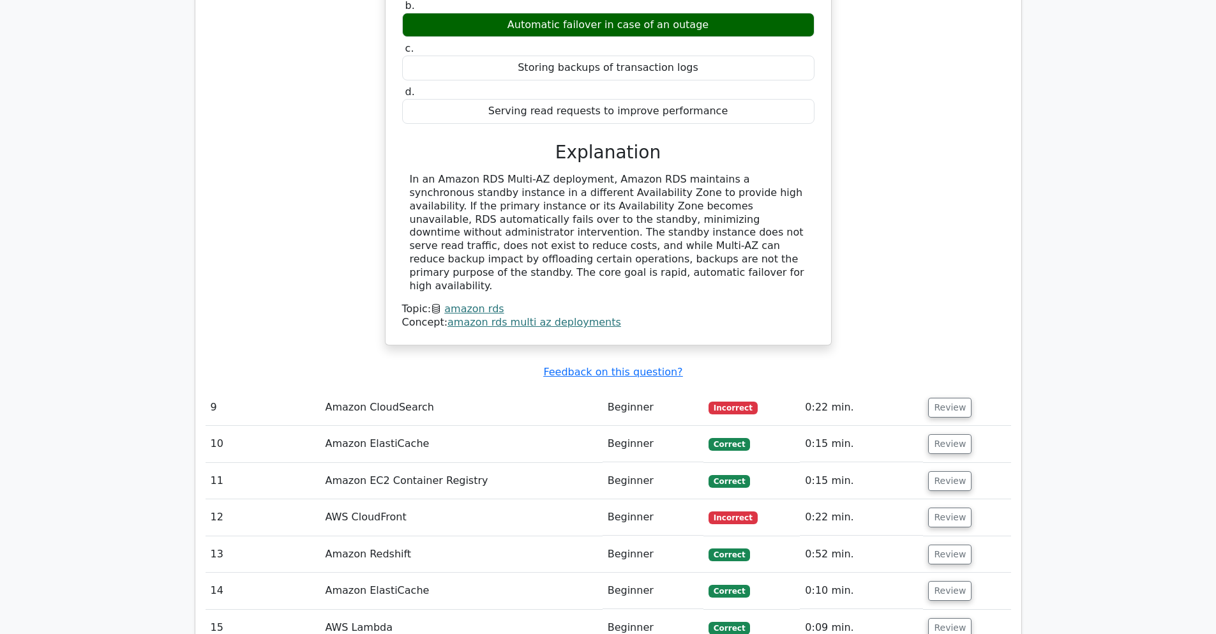
click at [966, 389] on td "Review" at bounding box center [966, 407] width 87 height 36
click at [956, 398] on button "Review" at bounding box center [949, 408] width 43 height 20
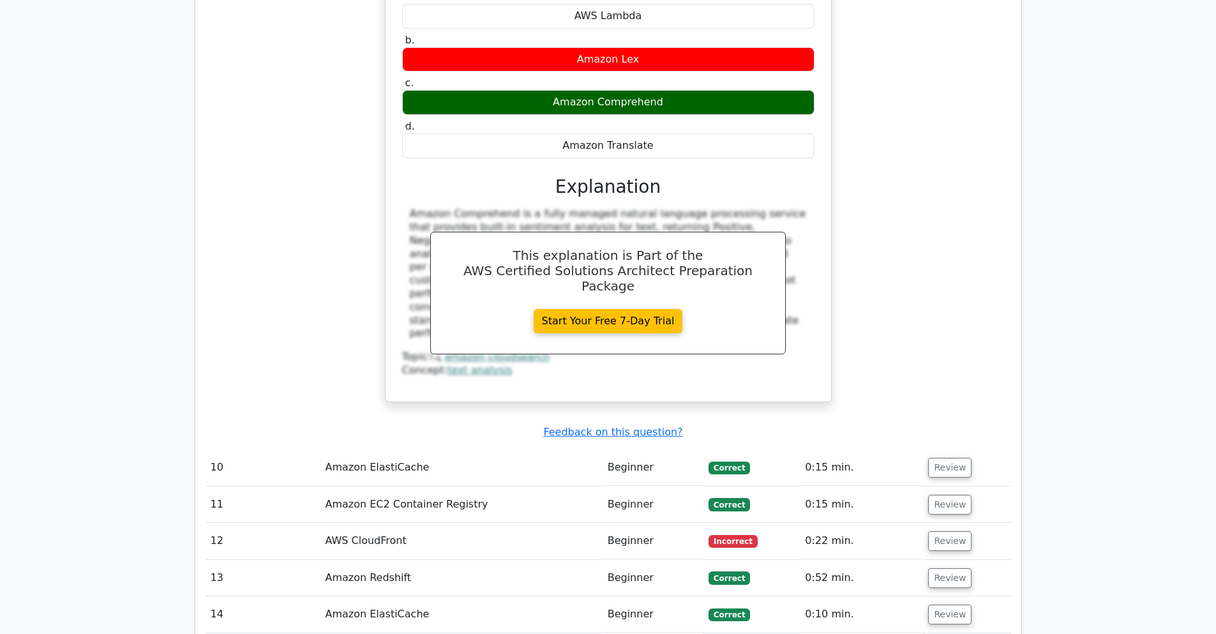
scroll to position [6205, 0]
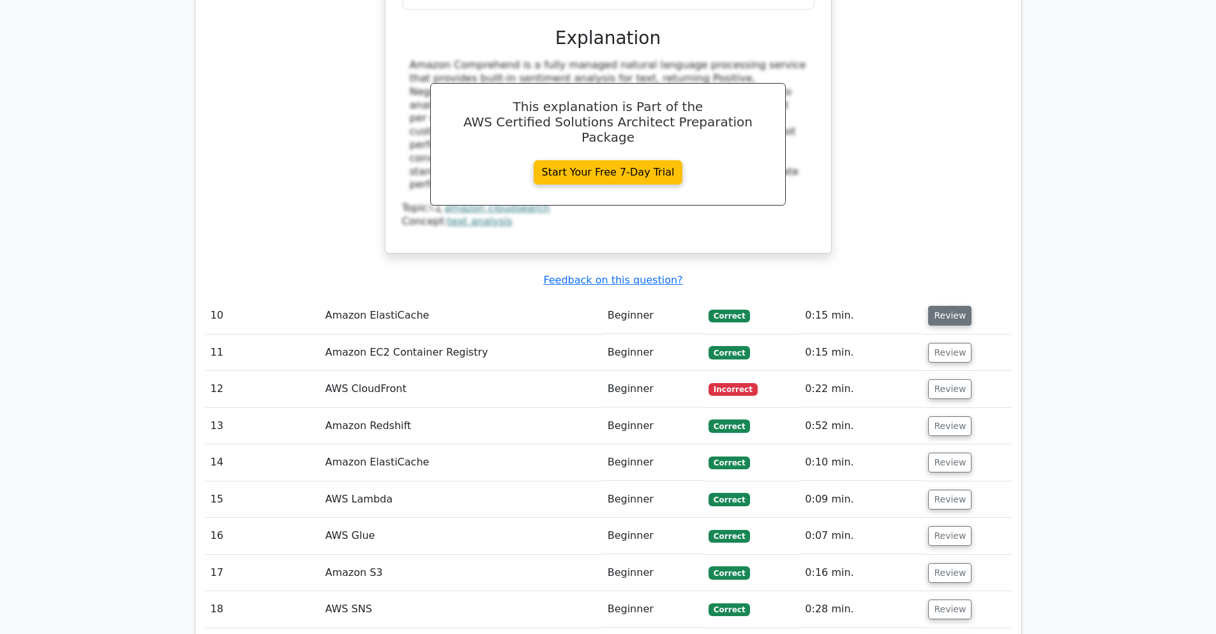
click at [948, 306] on button "Review" at bounding box center [949, 316] width 43 height 20
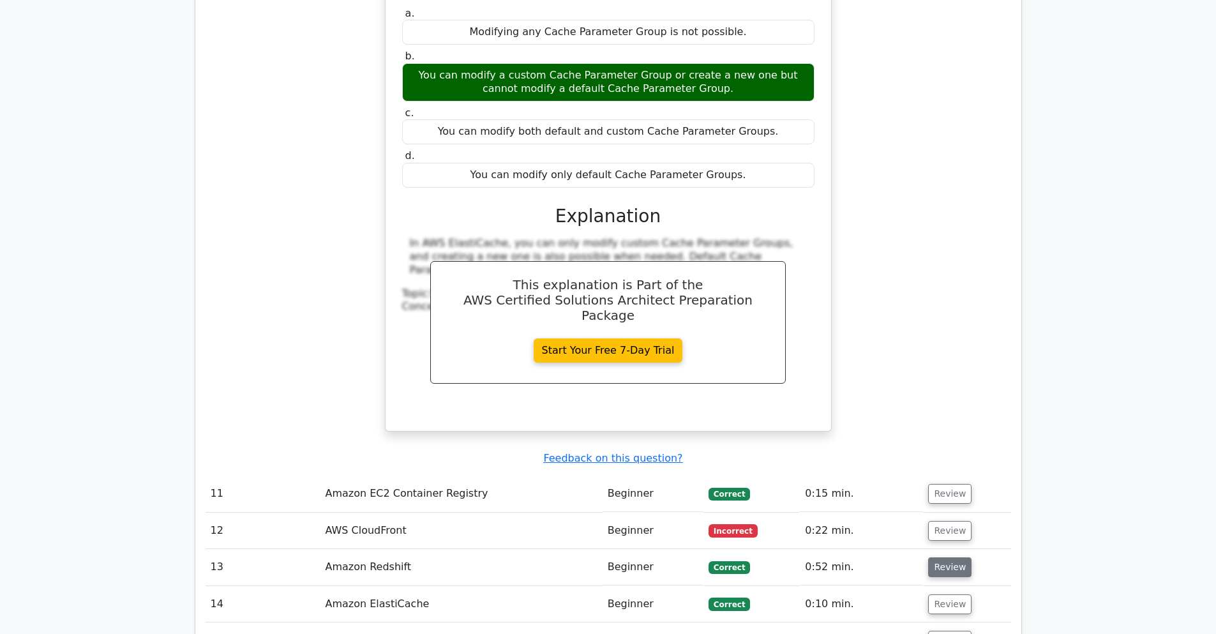
scroll to position [6664, 0]
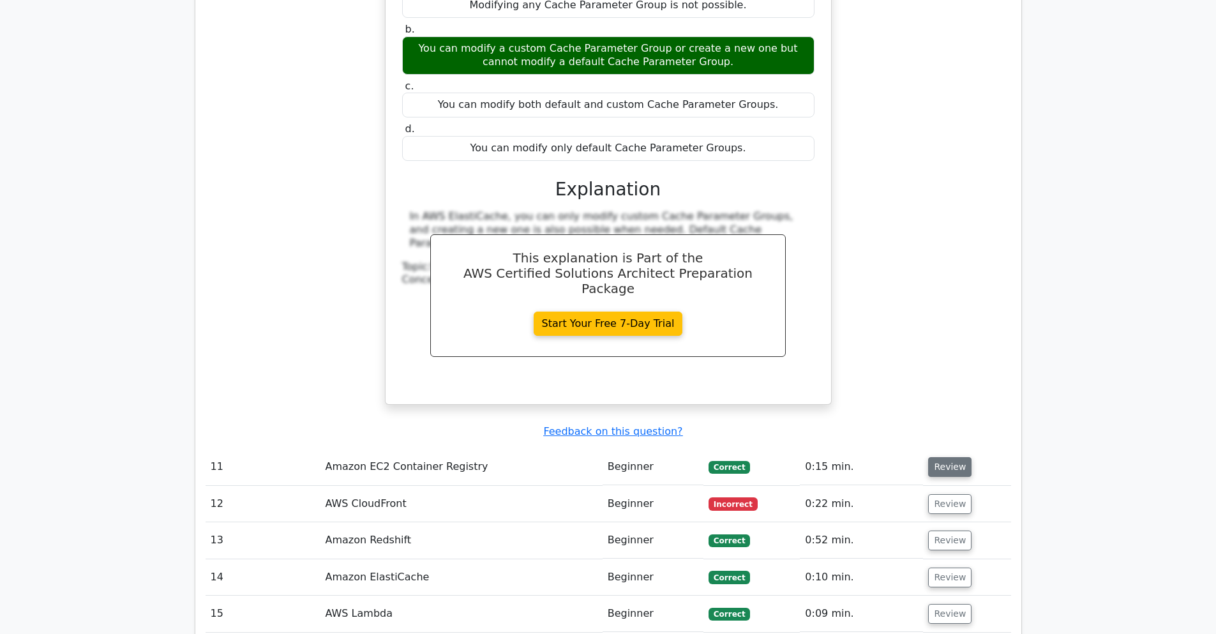
click at [937, 457] on button "Review" at bounding box center [949, 467] width 43 height 20
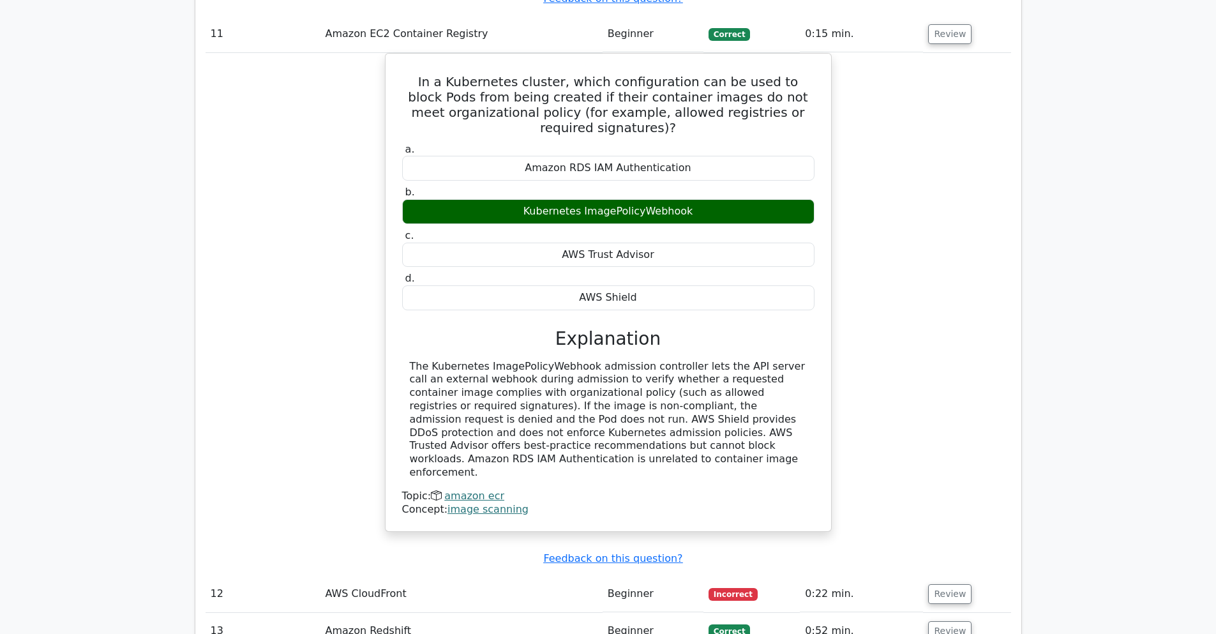
scroll to position [7124, 0]
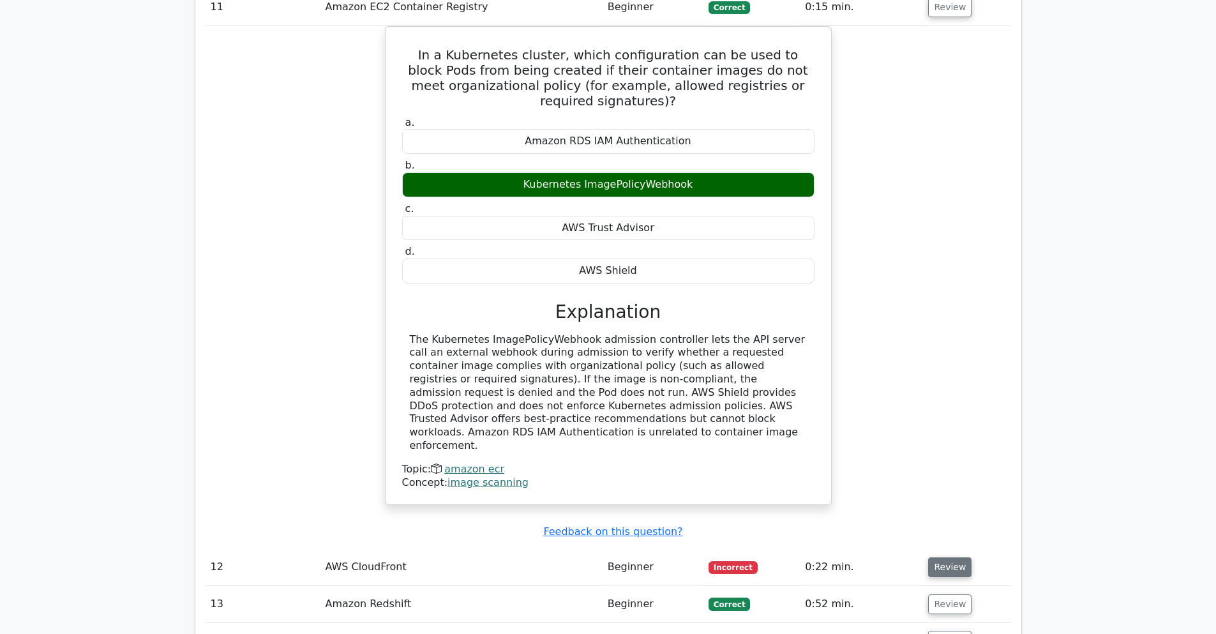
click at [932, 557] on button "Review" at bounding box center [949, 567] width 43 height 20
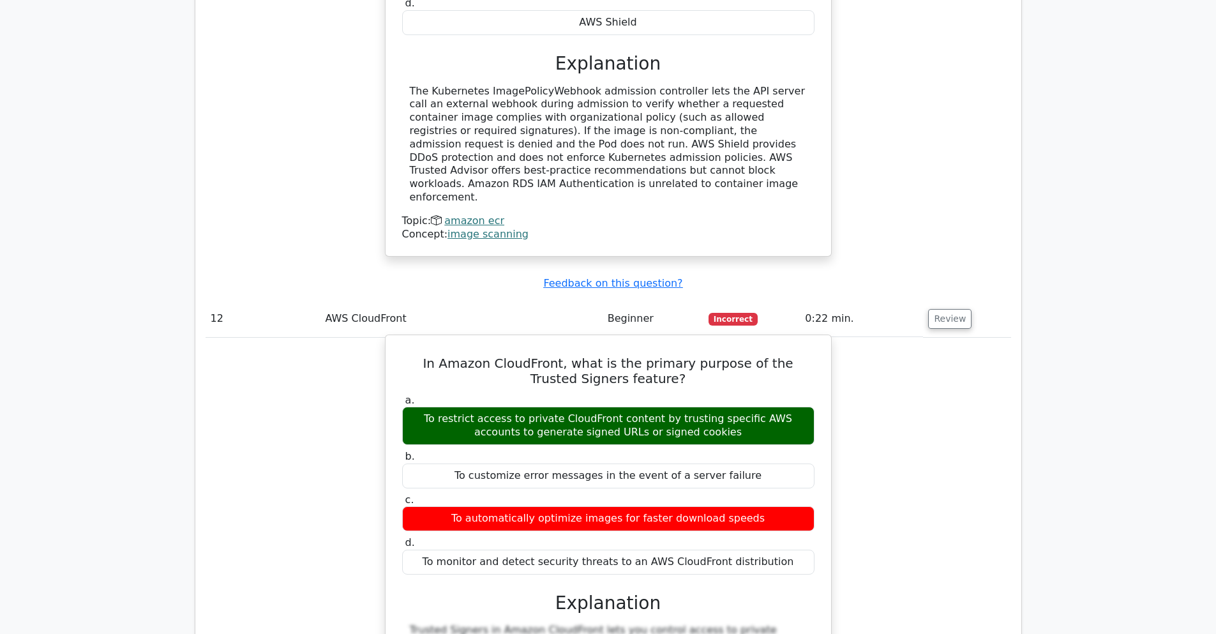
scroll to position [7813, 0]
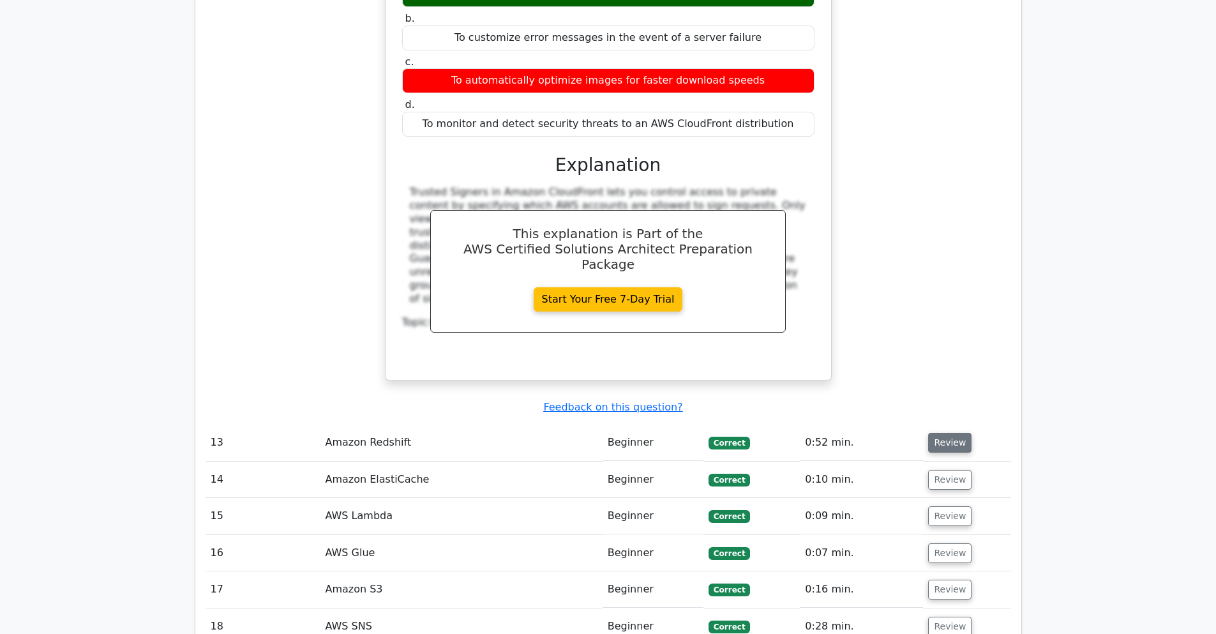
click at [940, 433] on button "Review" at bounding box center [949, 443] width 43 height 20
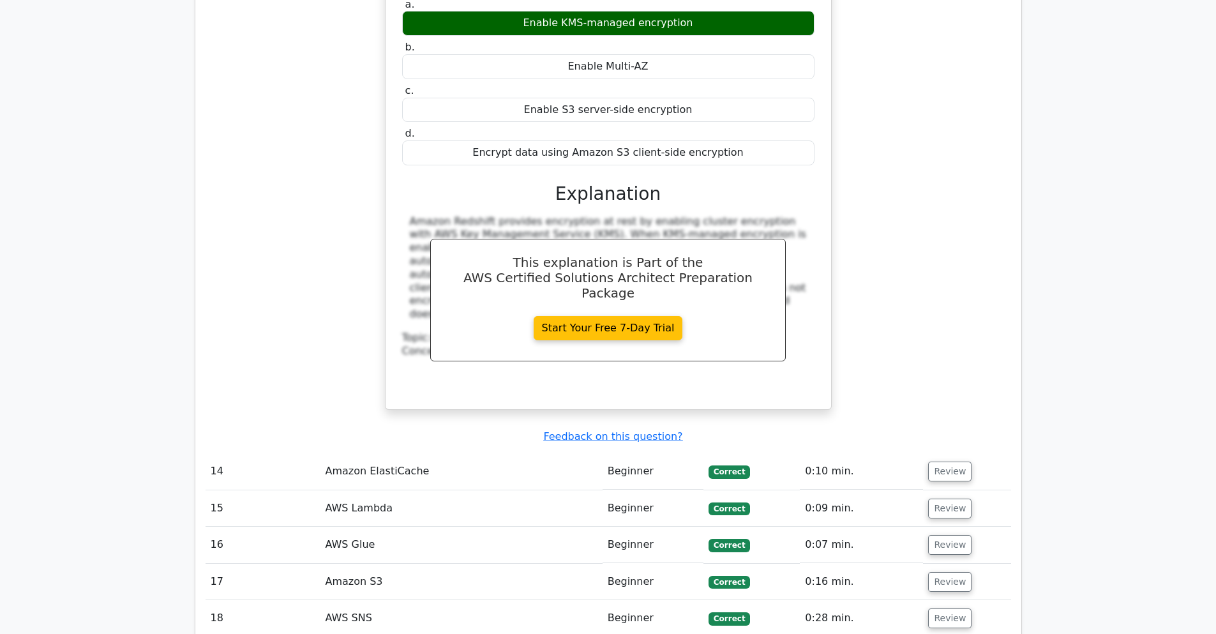
scroll to position [8426, 0]
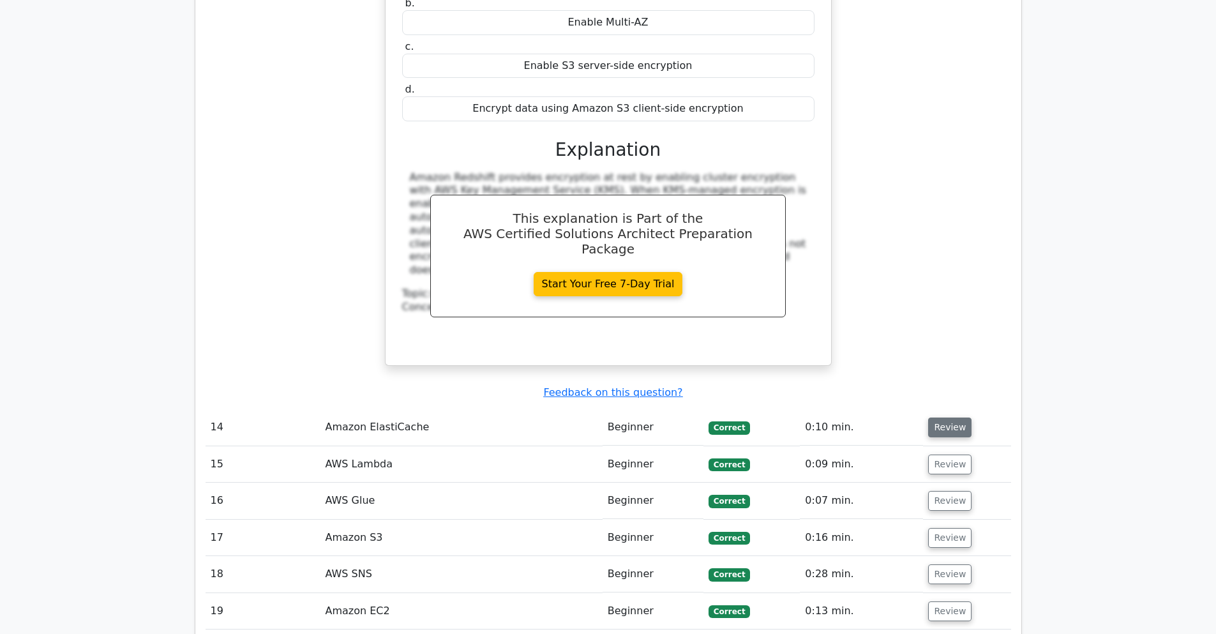
click at [951, 417] on button "Review" at bounding box center [949, 427] width 43 height 20
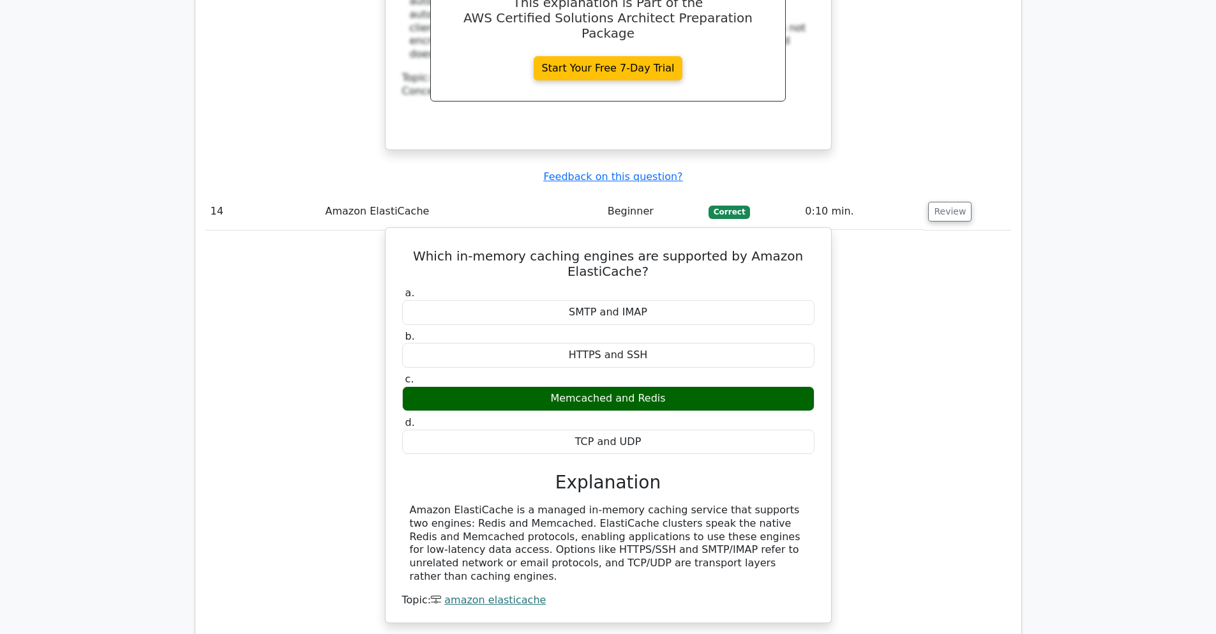
scroll to position [8886, 0]
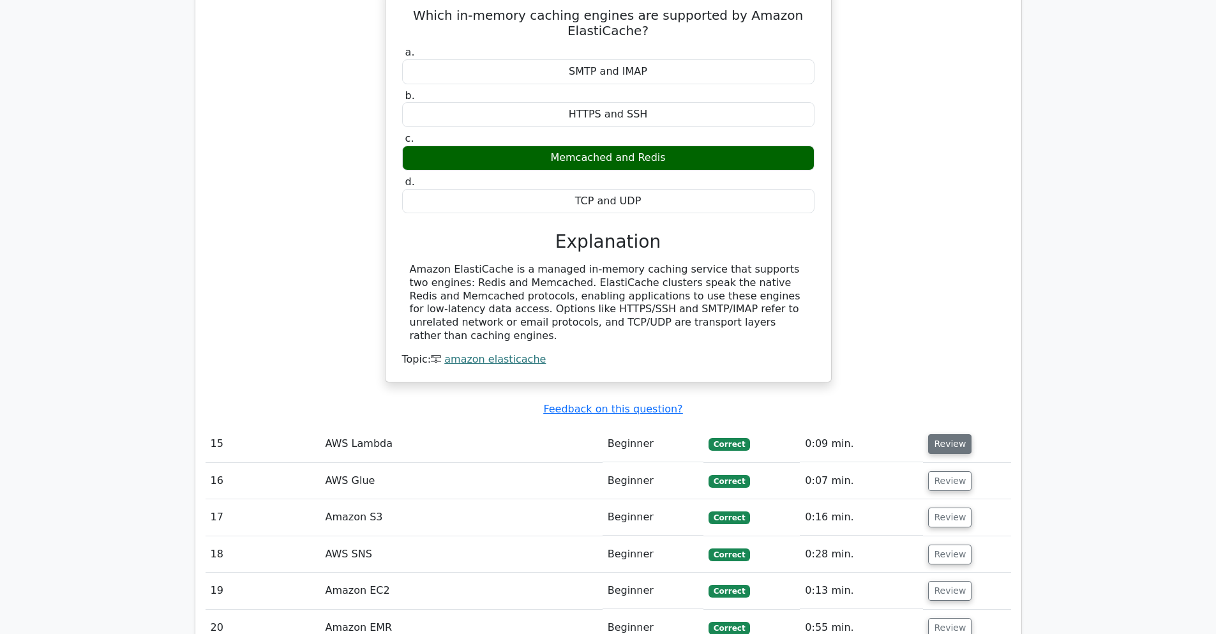
click at [958, 434] on button "Review" at bounding box center [949, 444] width 43 height 20
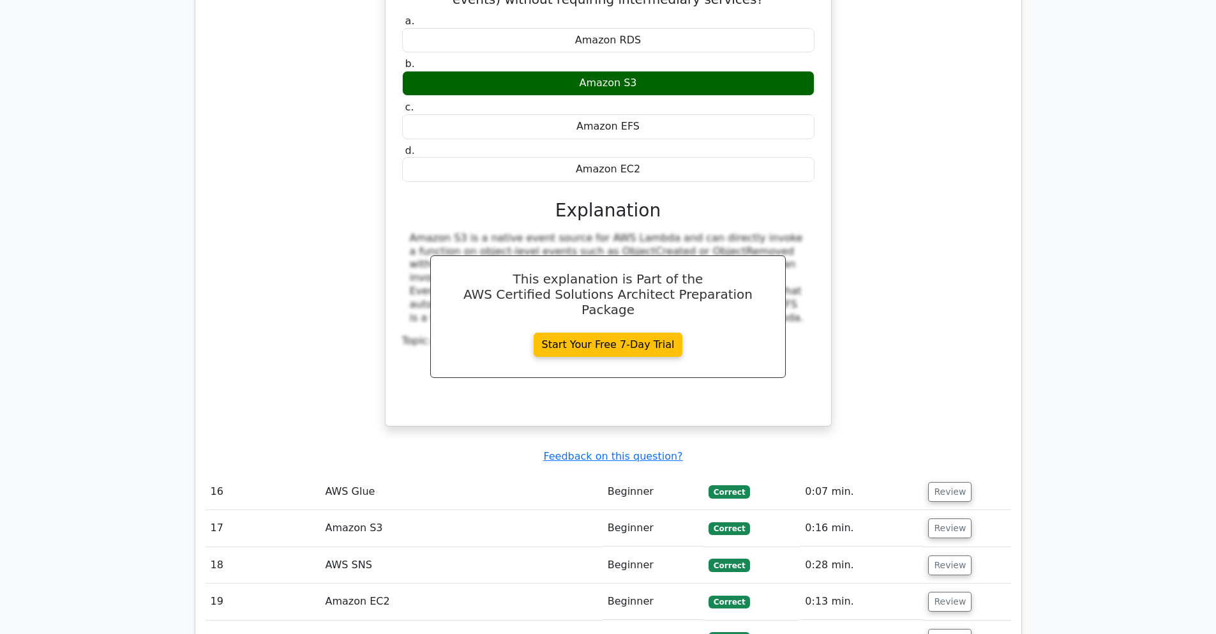
scroll to position [9498, 0]
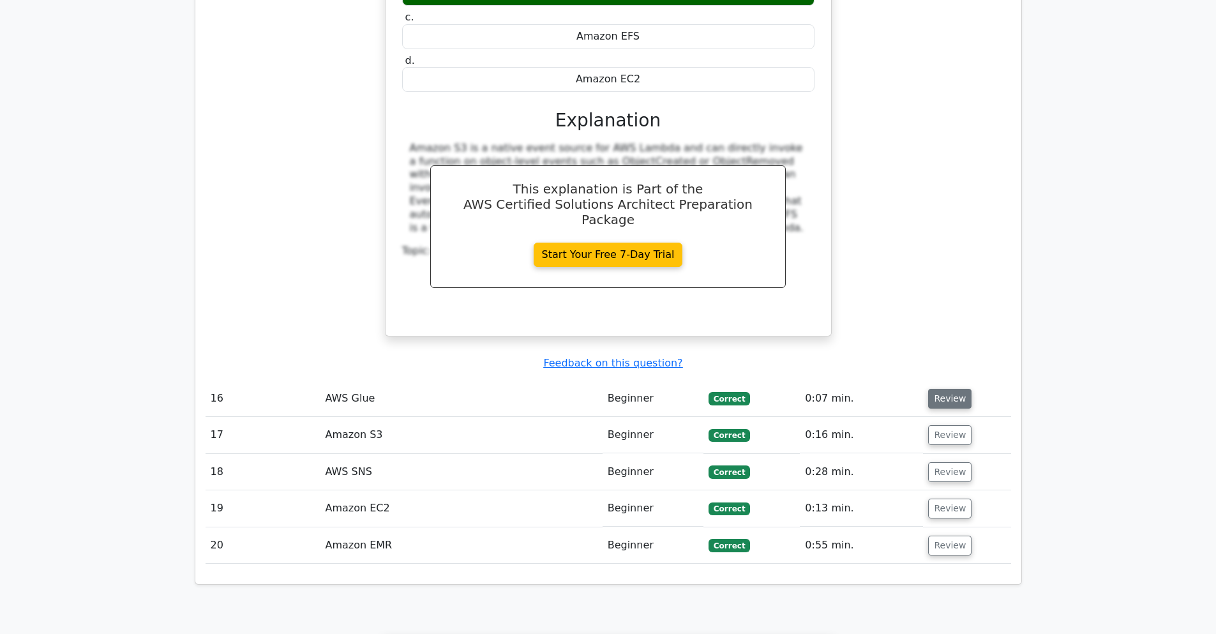
click at [959, 389] on button "Review" at bounding box center [949, 399] width 43 height 20
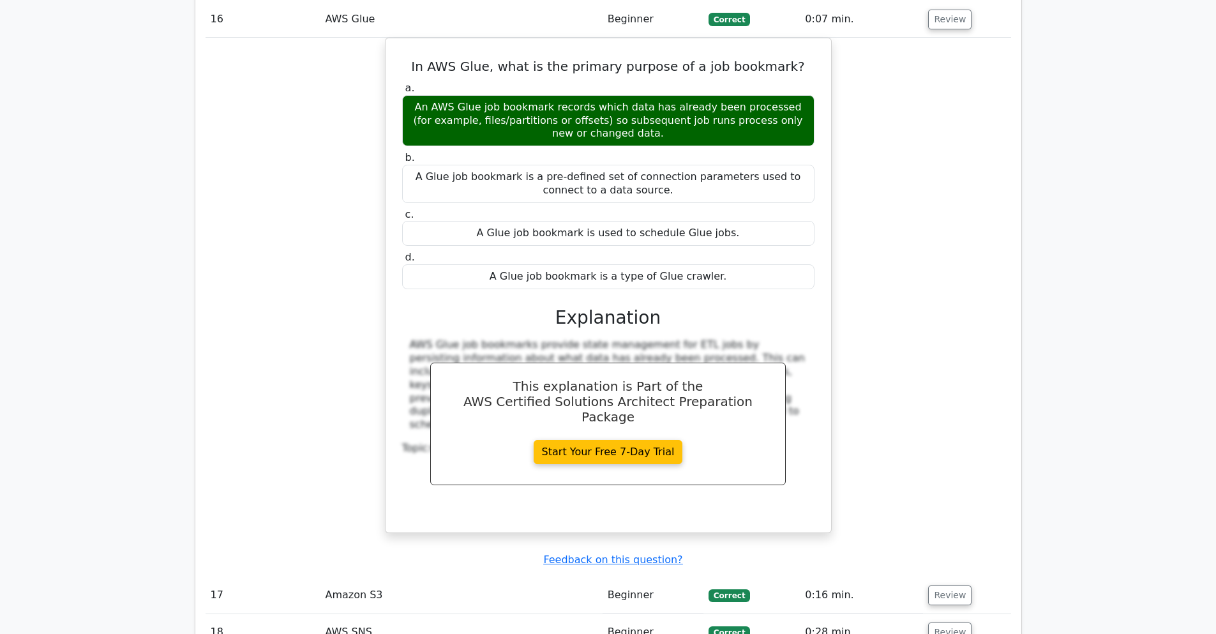
scroll to position [9881, 0]
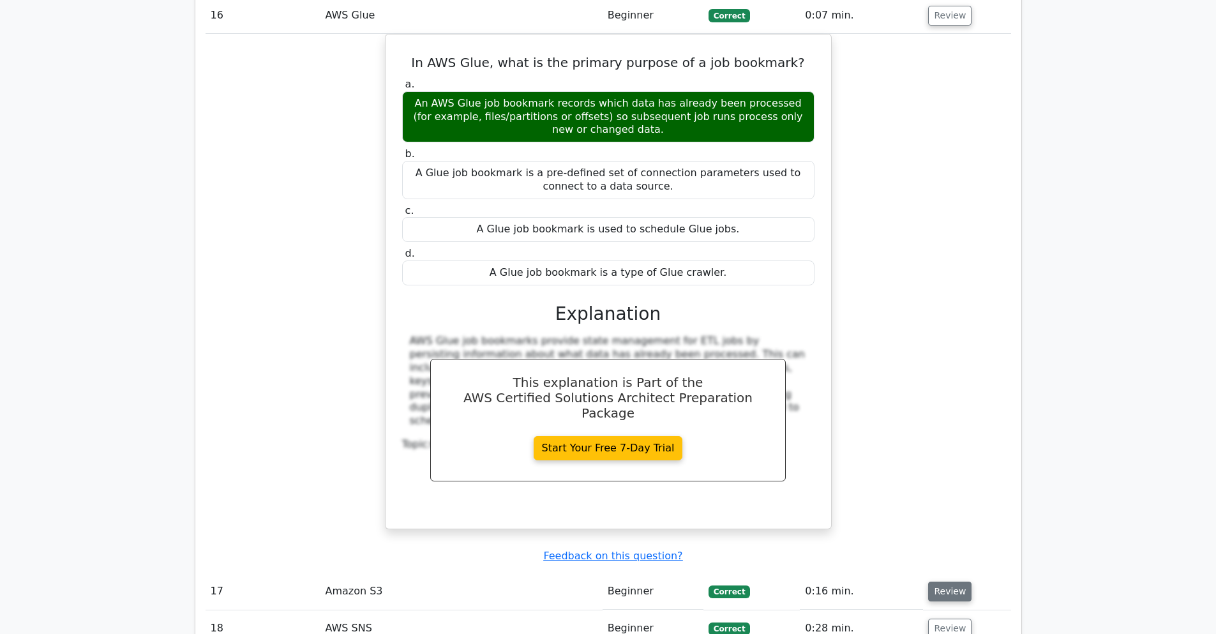
click at [936, 582] on button "Review" at bounding box center [949, 592] width 43 height 20
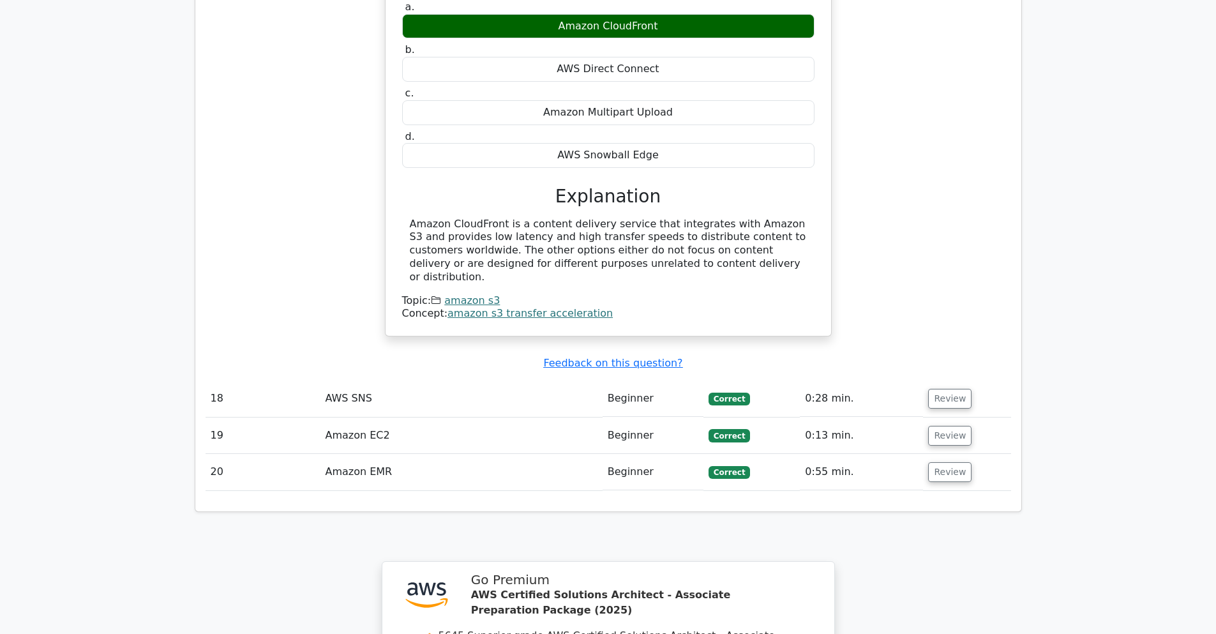
scroll to position [10571, 0]
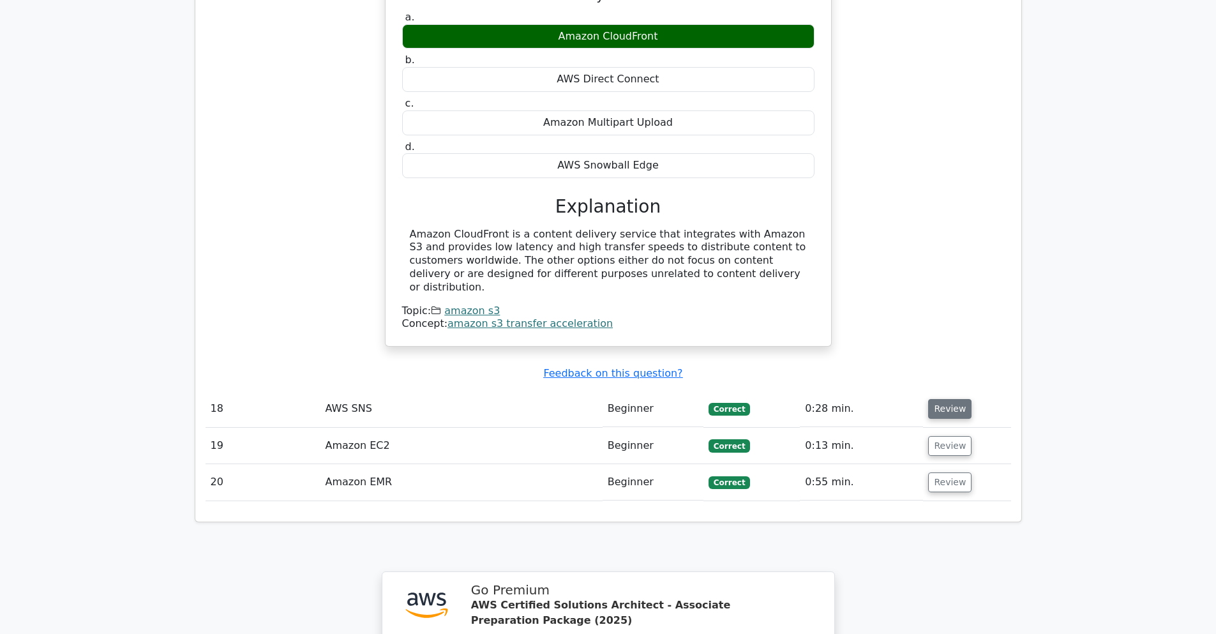
click at [935, 399] on button "Review" at bounding box center [949, 409] width 43 height 20
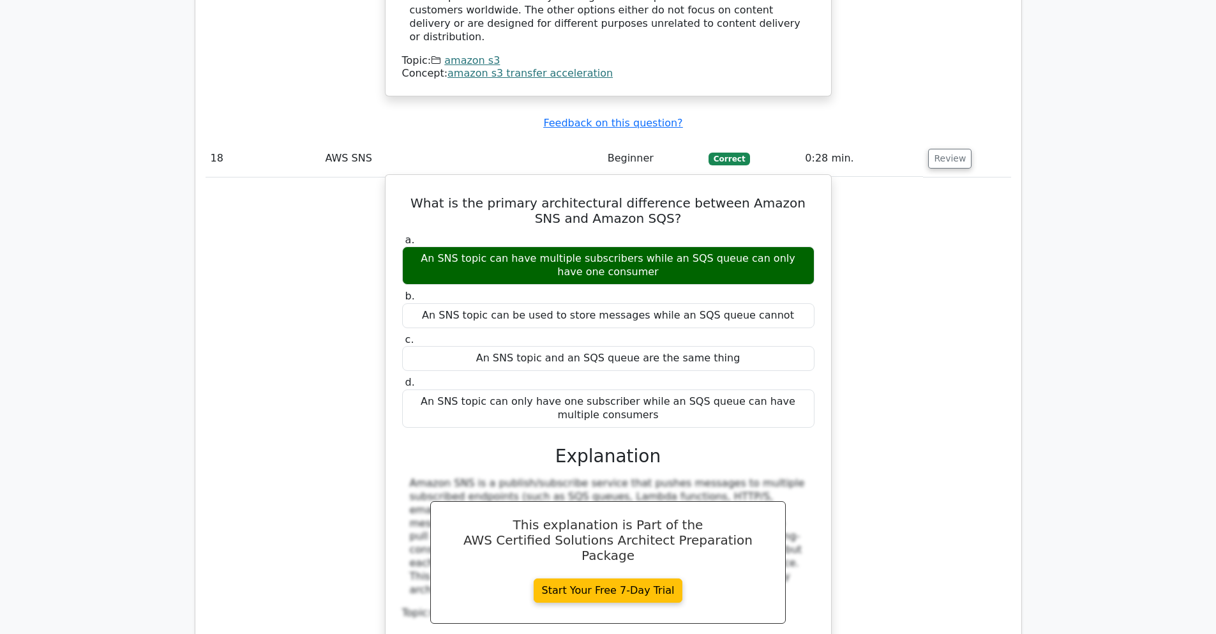
scroll to position [10954, 0]
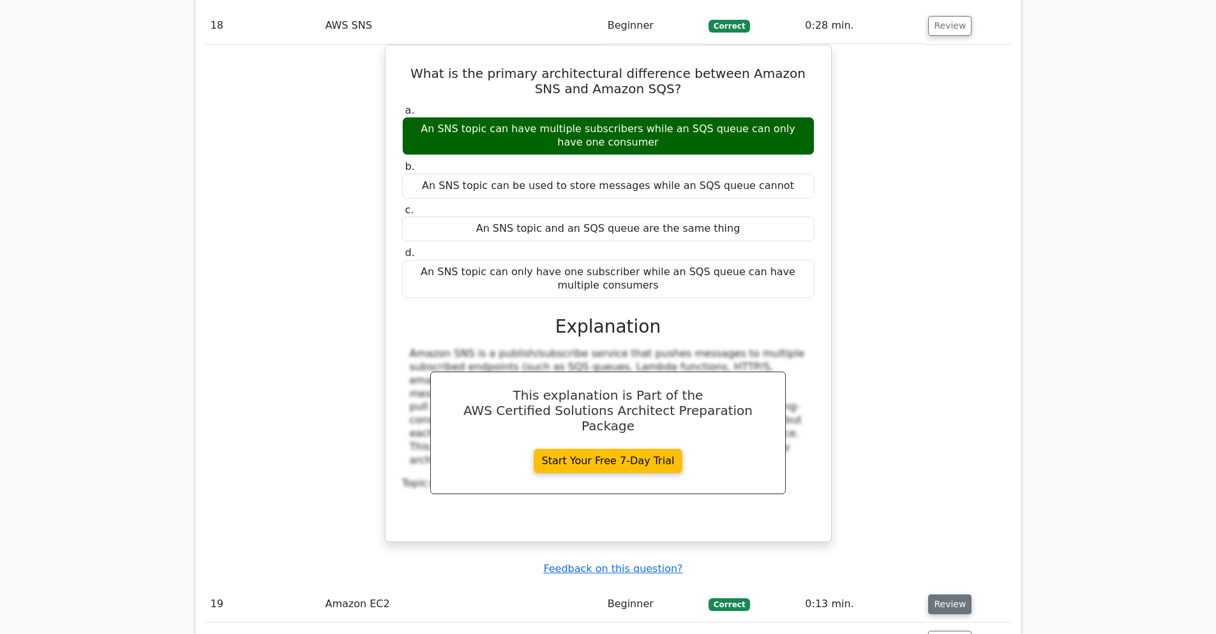
click at [957, 594] on button "Review" at bounding box center [949, 604] width 43 height 20
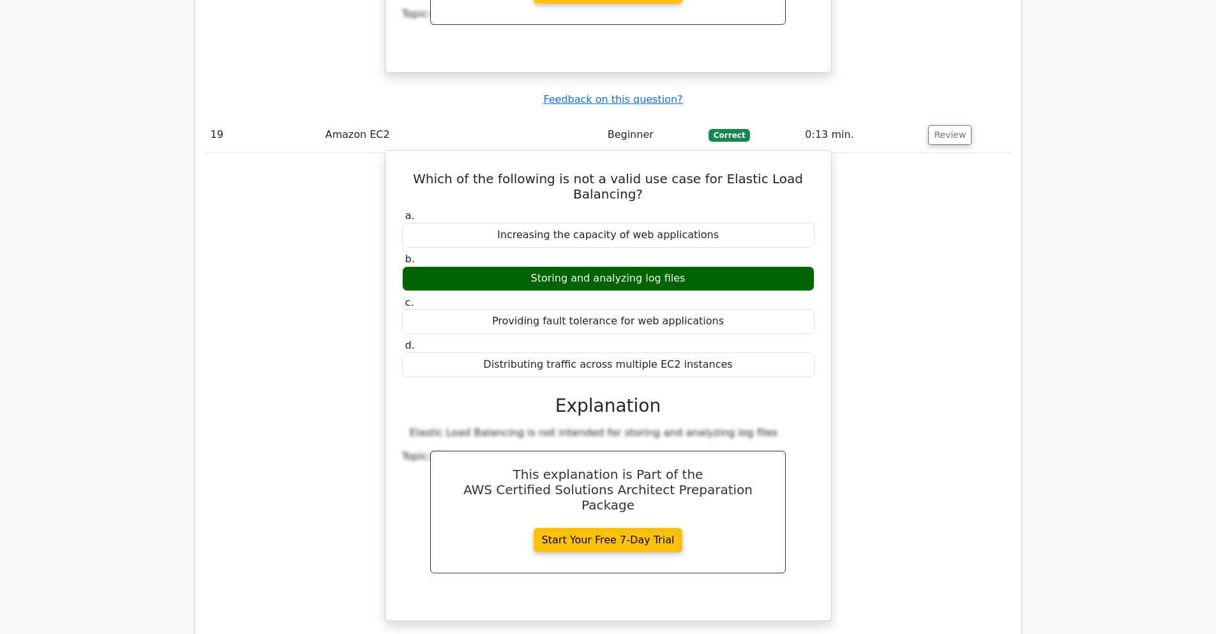
scroll to position [11490, 0]
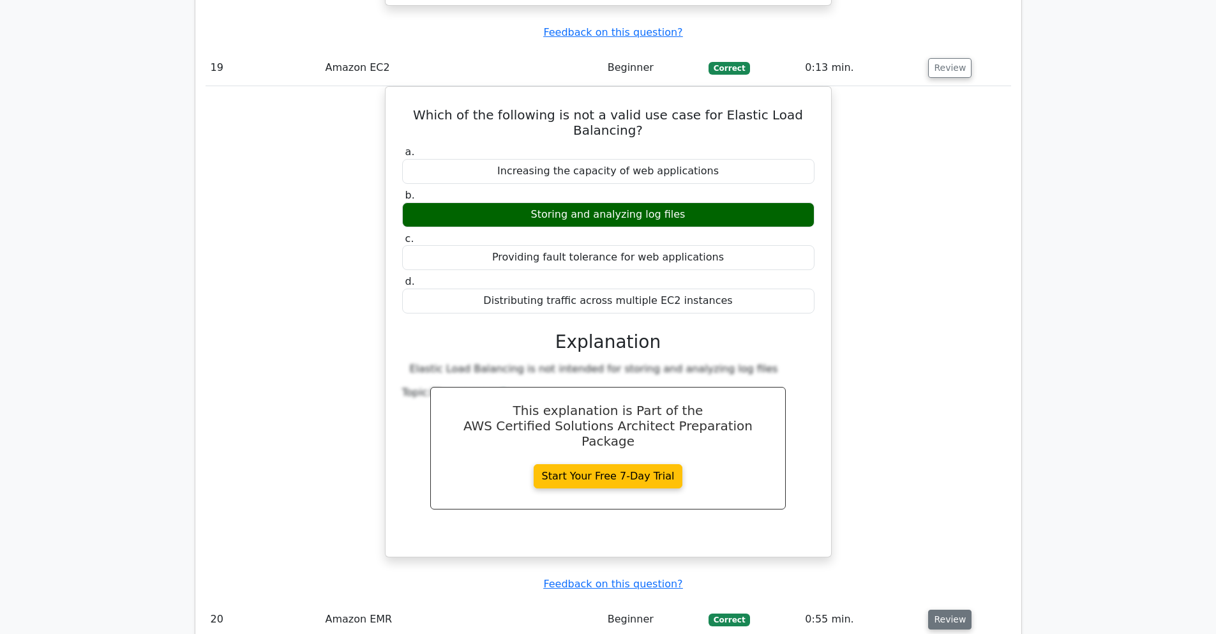
click at [932, 610] on button "Review" at bounding box center [949, 620] width 43 height 20
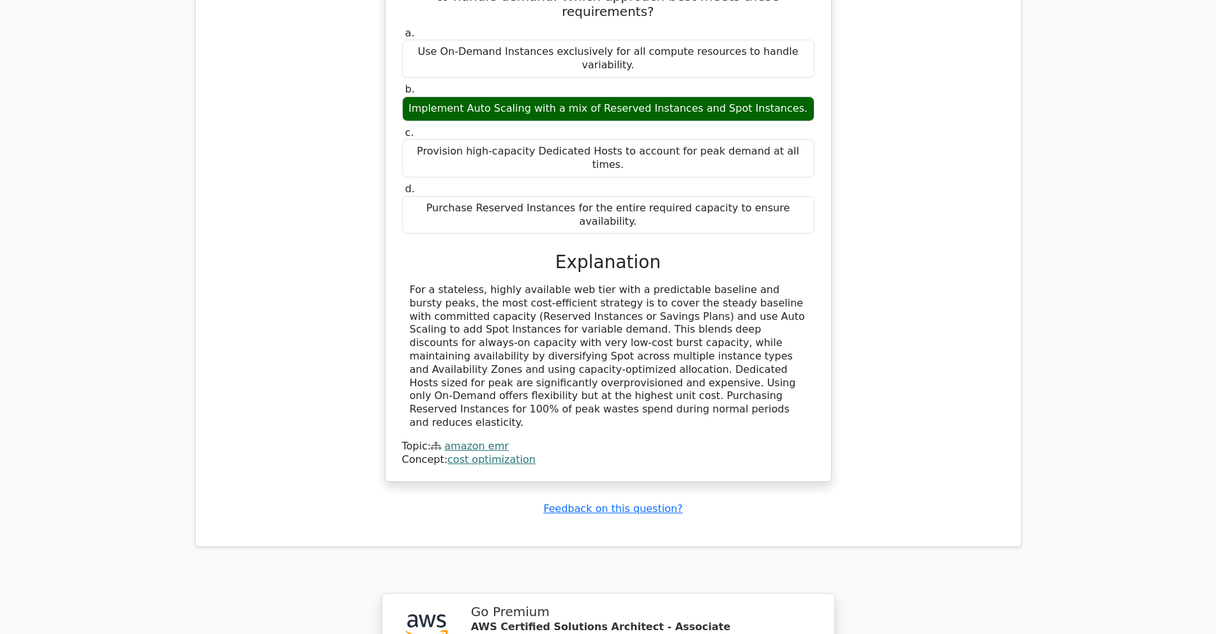
scroll to position [12517, 0]
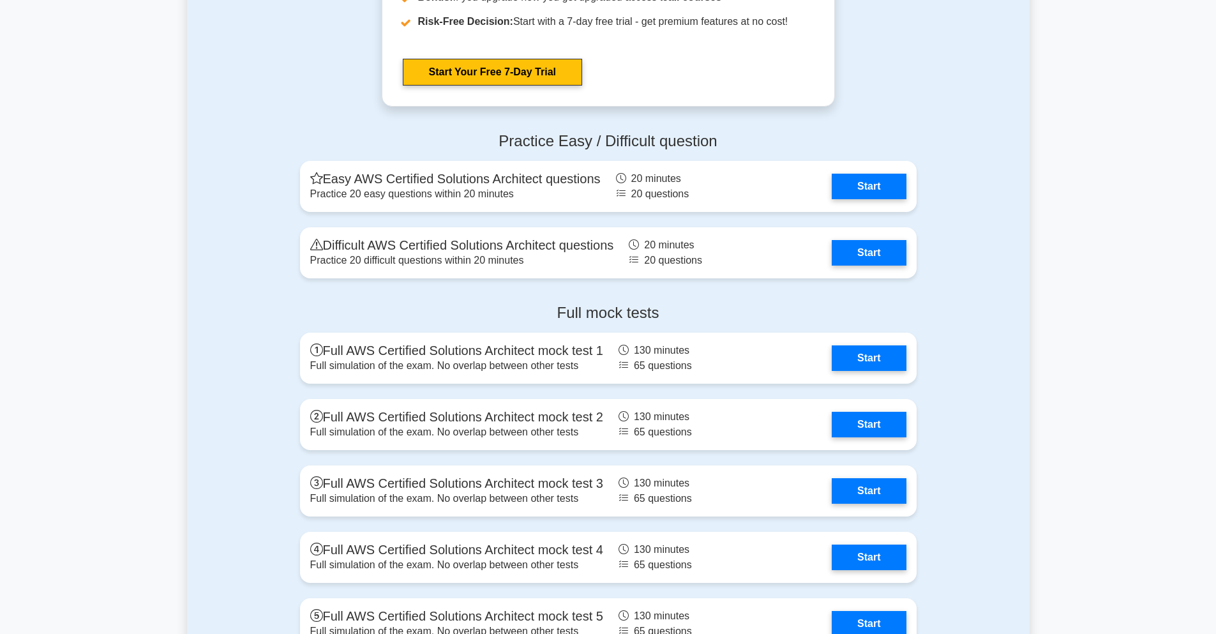
scroll to position [3217, 0]
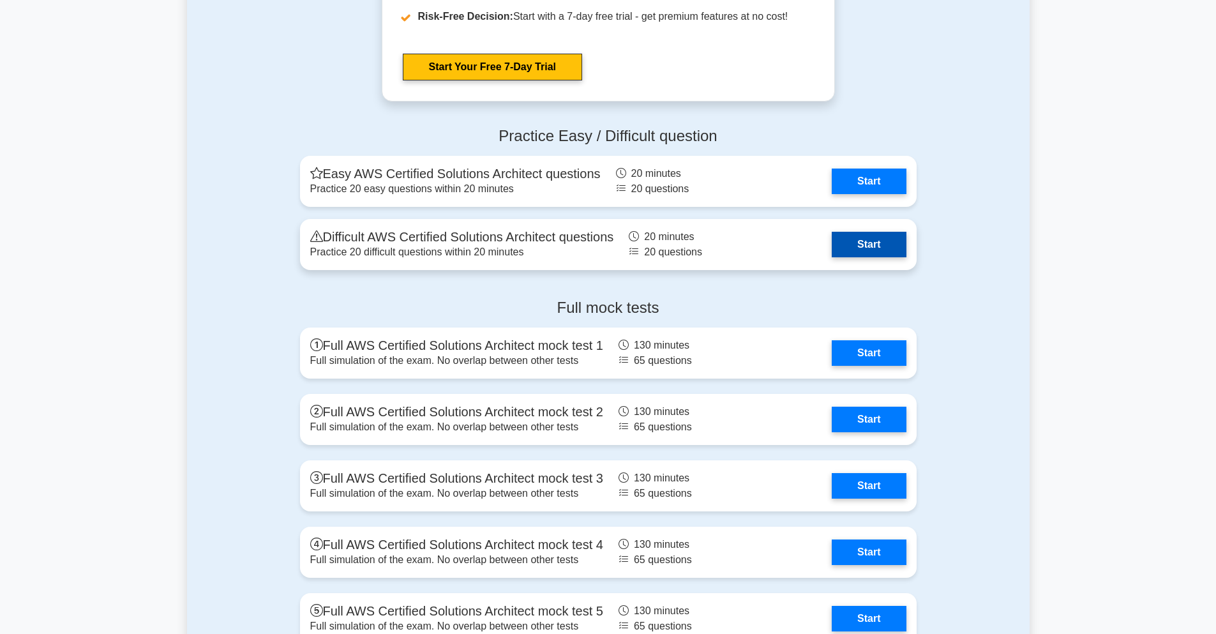
click at [879, 248] on link "Start" at bounding box center [869, 245] width 74 height 26
